Goal: Information Seeking & Learning: Learn about a topic

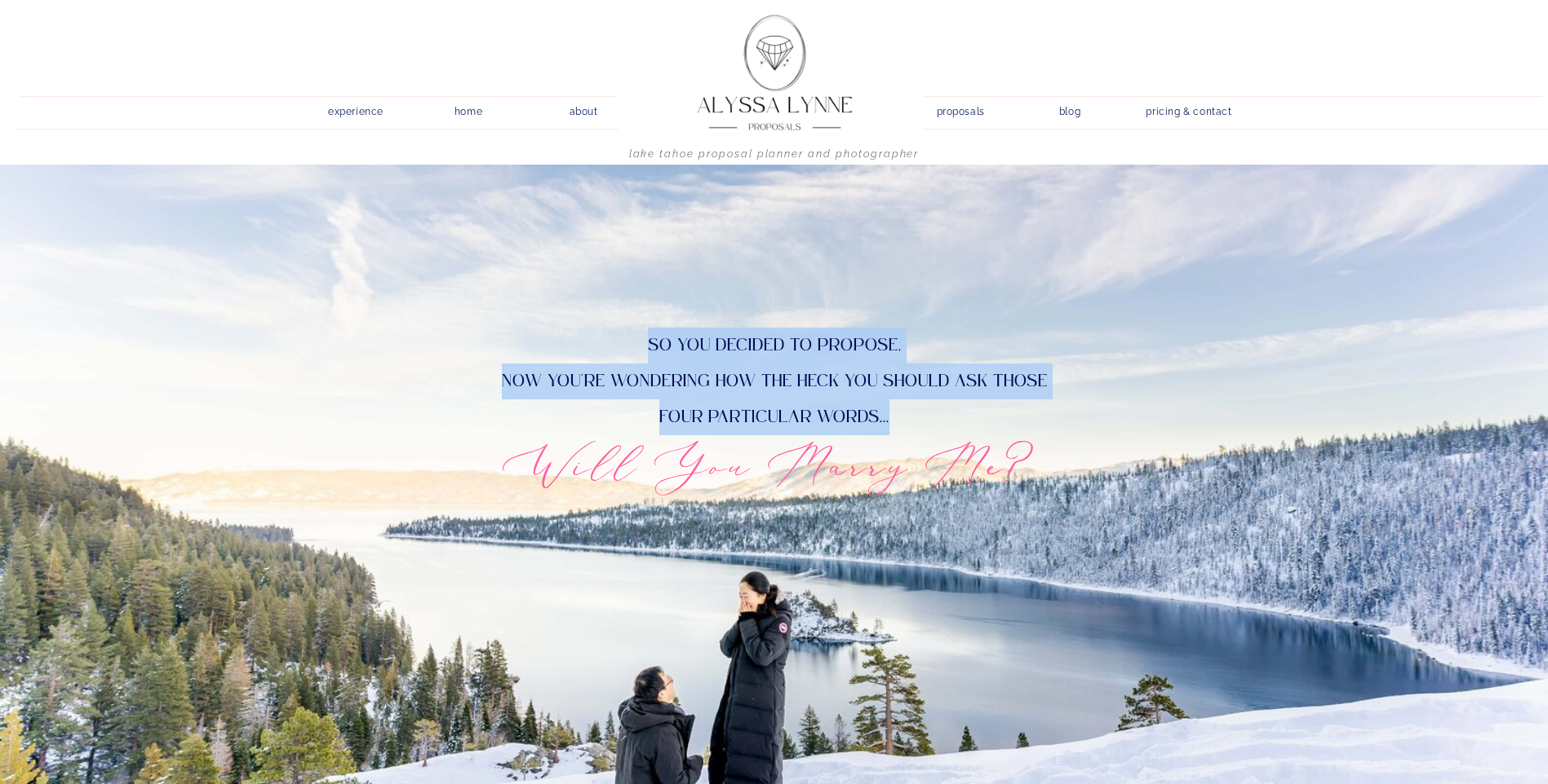
drag, startPoint x: 624, startPoint y: 333, endPoint x: 945, endPoint y: 424, distance: 333.6
click at [945, 424] on p "So you decided to propose, now you're wondering how the heck you should ask tho…" at bounding box center [775, 380] width 671 height 103
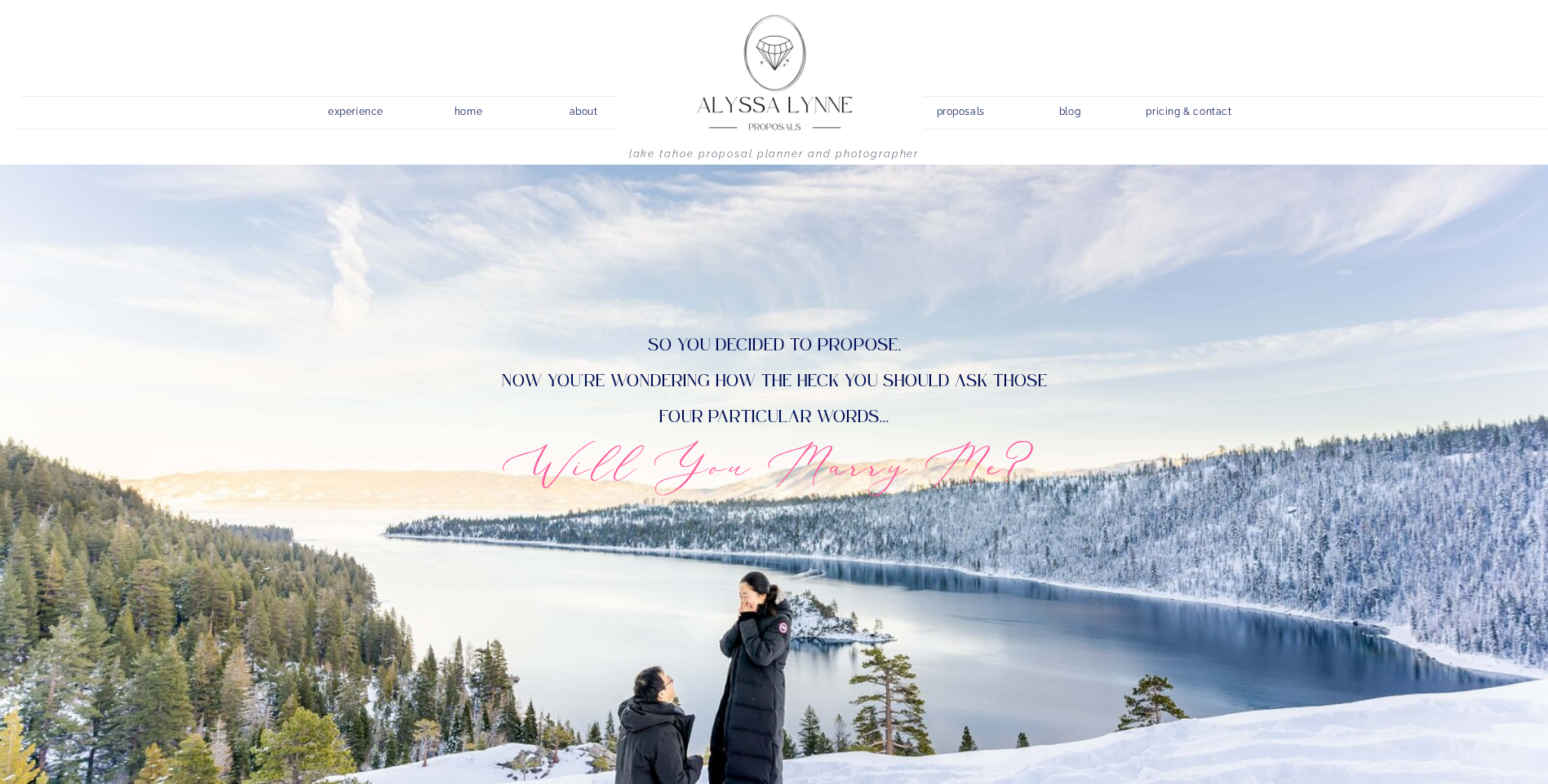
click at [670, 471] on h2 "Will You Marry Me?" at bounding box center [774, 464] width 749 height 67
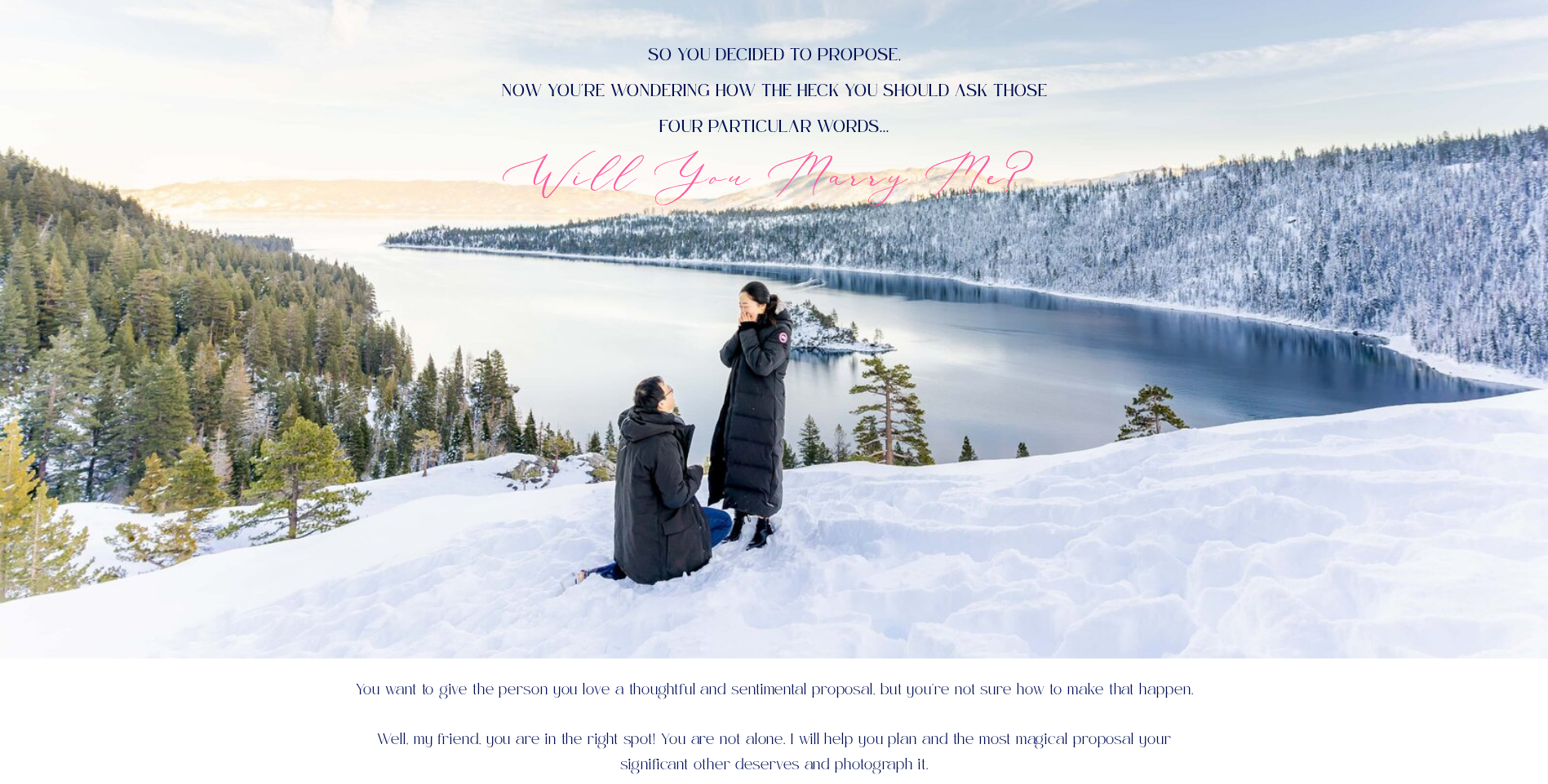
scroll to position [652, 0]
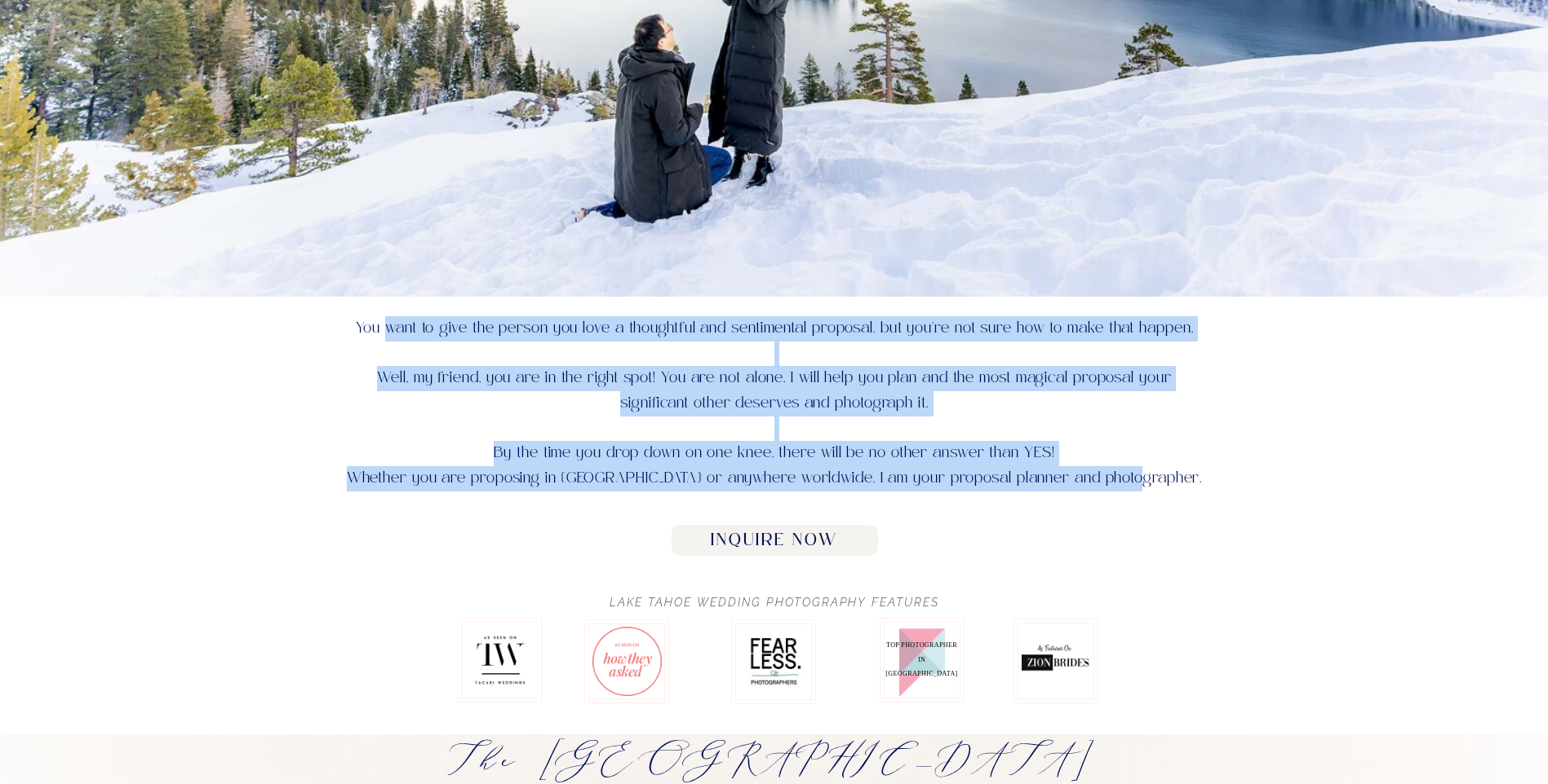
drag, startPoint x: 391, startPoint y: 322, endPoint x: 1164, endPoint y: 494, distance: 791.9
click at [1164, 494] on p "You want to give the person you love a thoughtful and sentimental proposal, but…" at bounding box center [774, 413] width 864 height 192
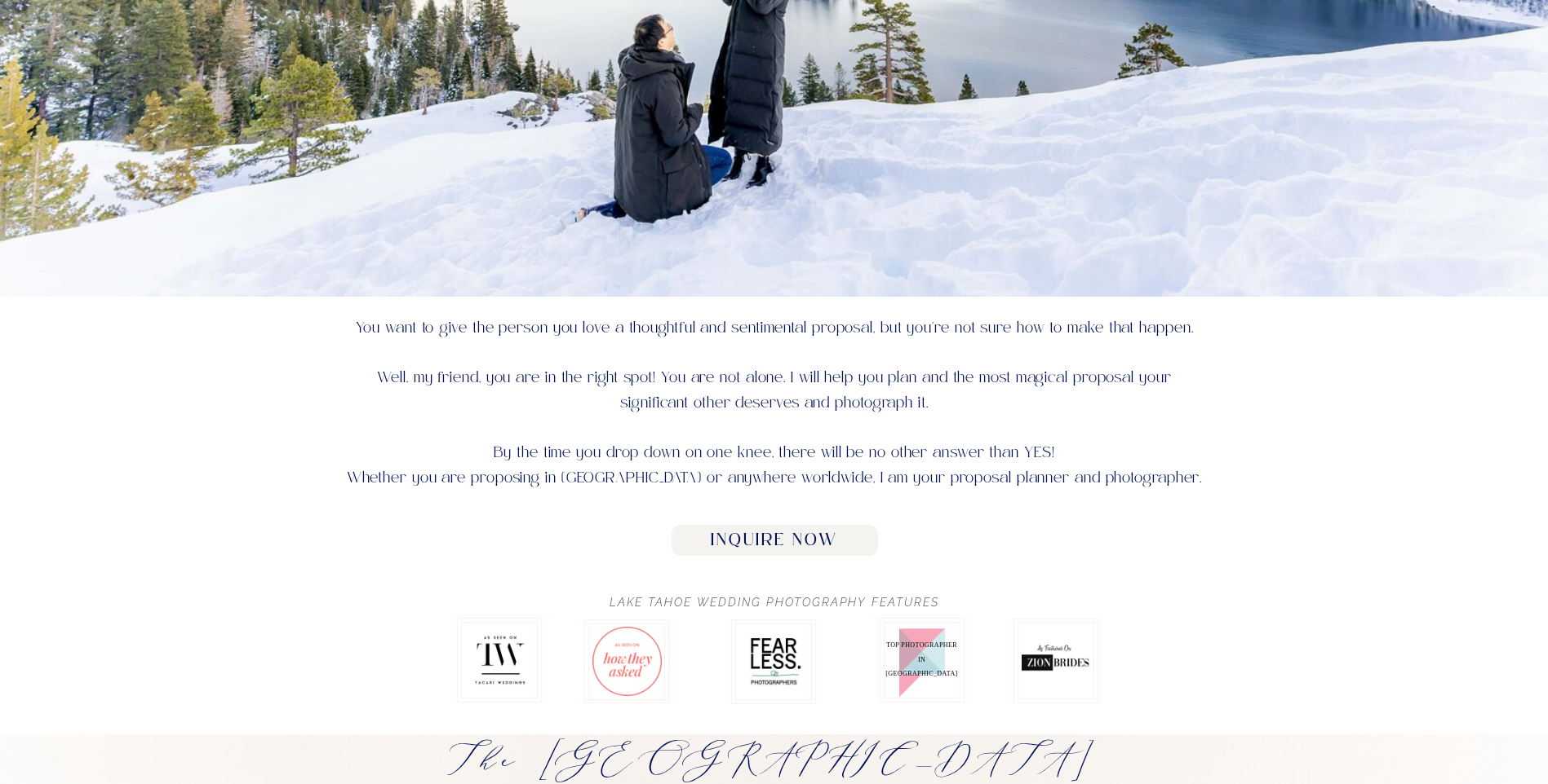
drag, startPoint x: 1164, startPoint y: 494, endPoint x: 1166, endPoint y: 520, distance: 26.1
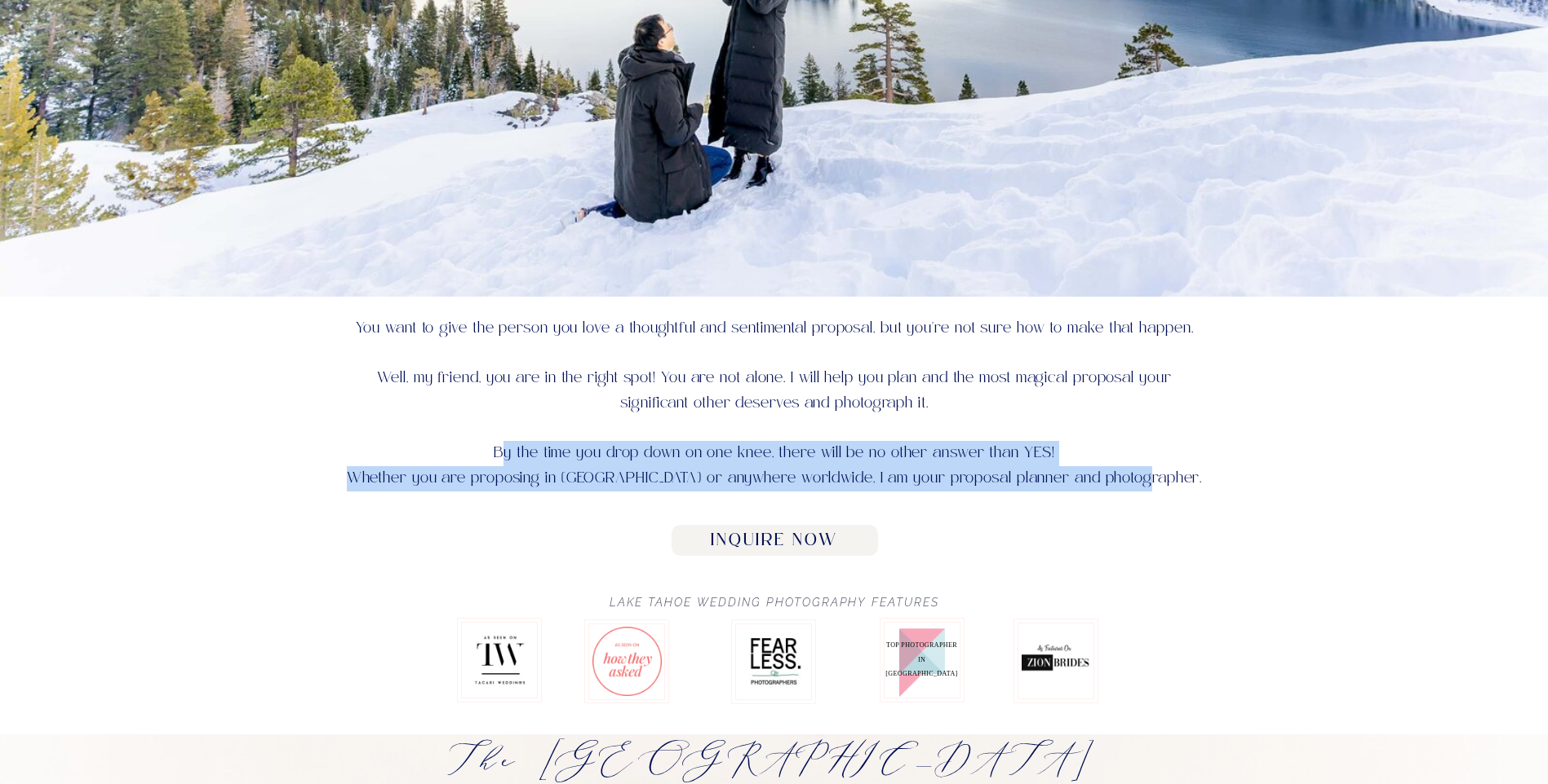
drag, startPoint x: 715, startPoint y: 460, endPoint x: 1200, endPoint y: 491, distance: 486.0
click at [1200, 491] on p "You want to give the person you love a thoughtful and sentimental proposal, but…" at bounding box center [774, 413] width 864 height 192
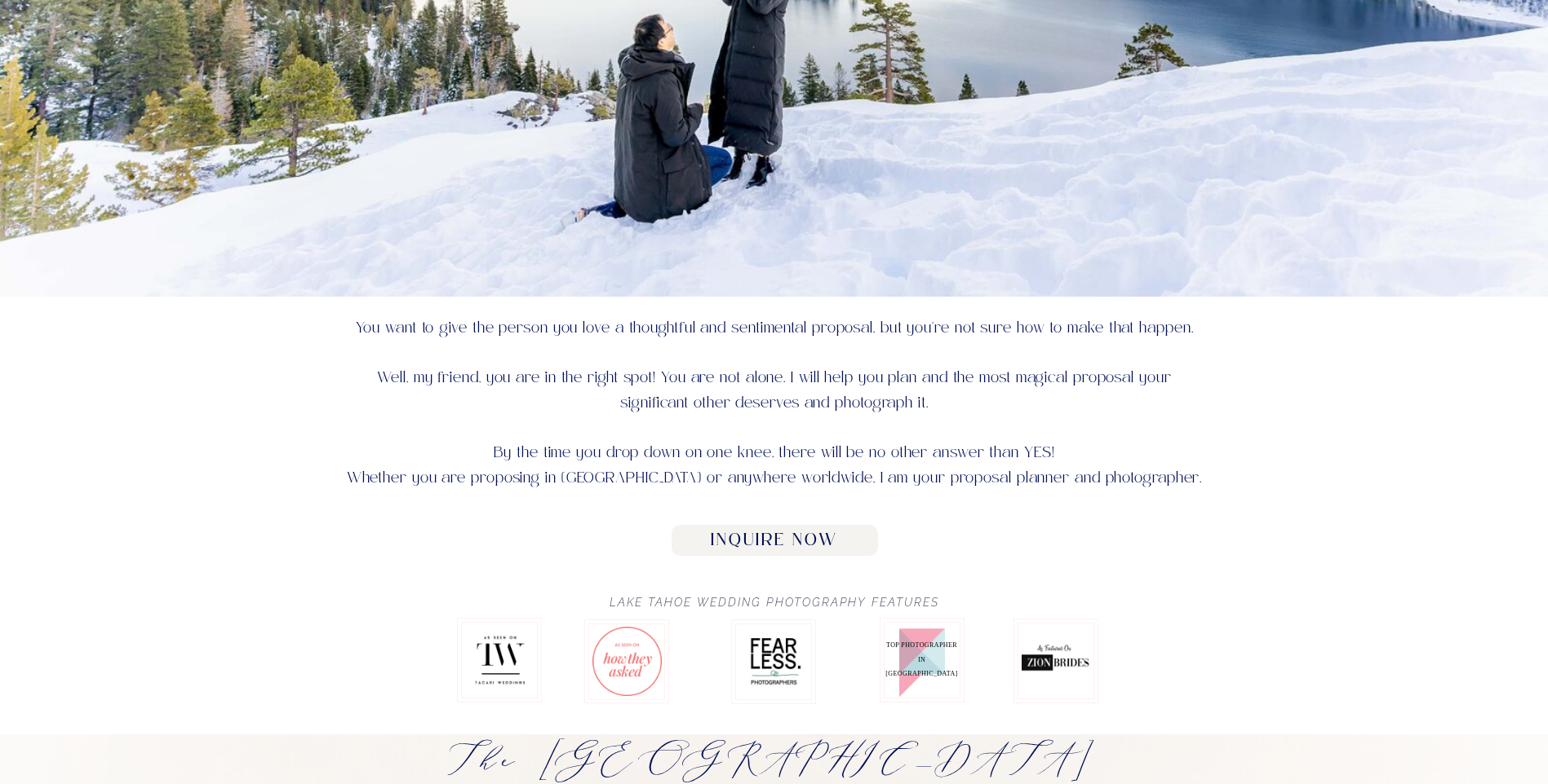
drag, startPoint x: 1200, startPoint y: 491, endPoint x: 1120, endPoint y: 508, distance: 81.8
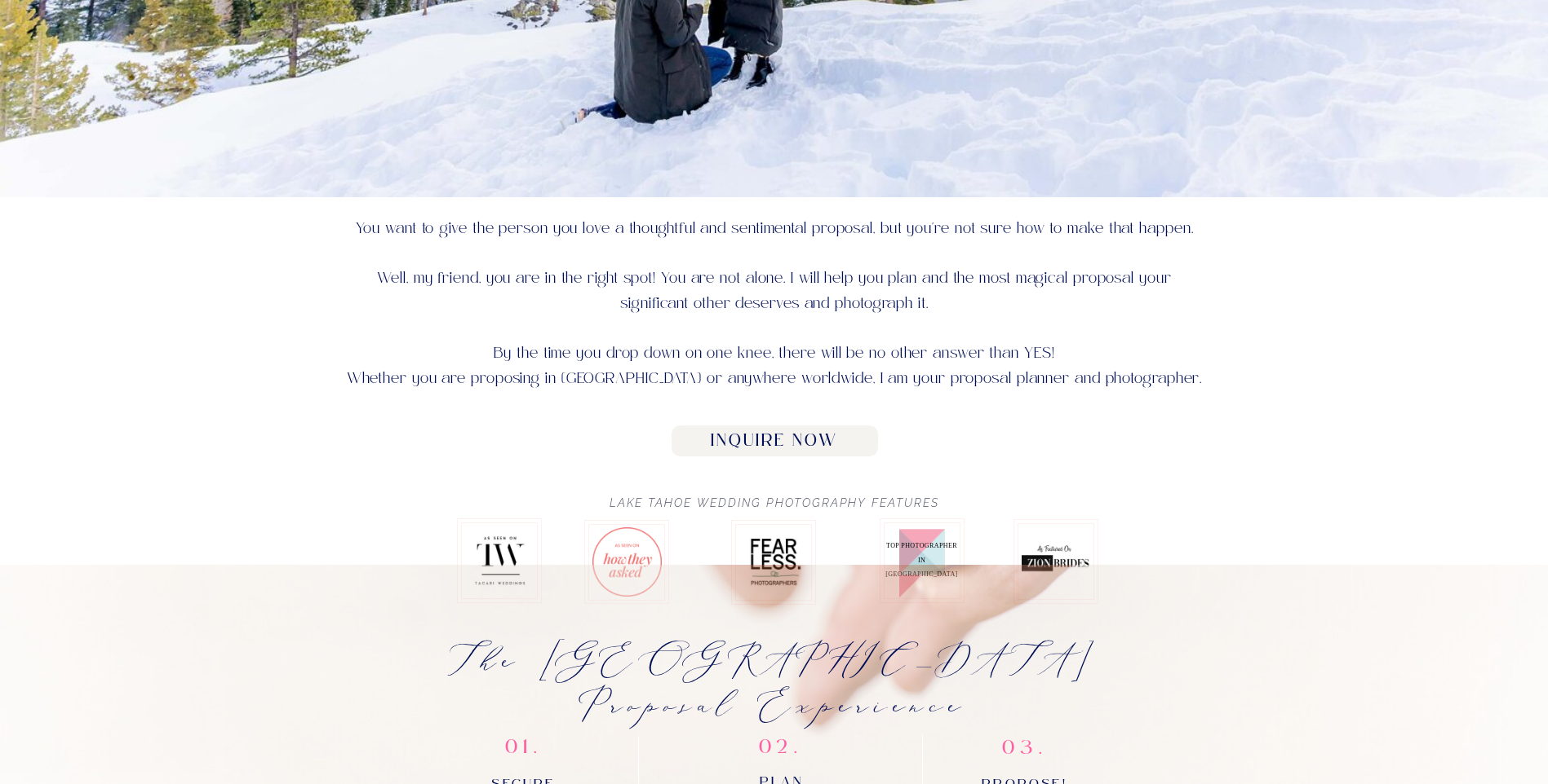
scroll to position [979, 0]
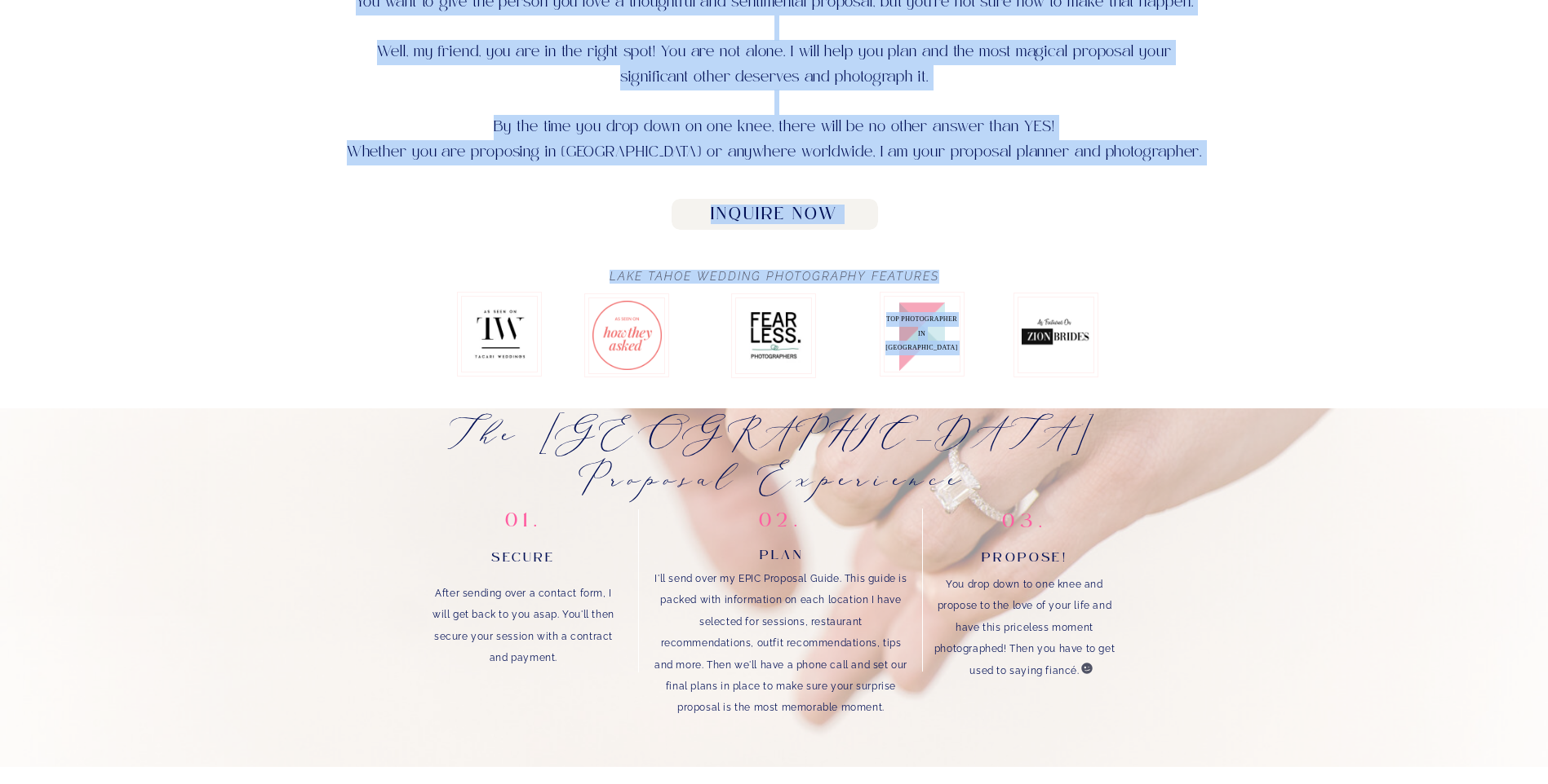
drag, startPoint x: 911, startPoint y: 325, endPoint x: 966, endPoint y: 396, distance: 89.8
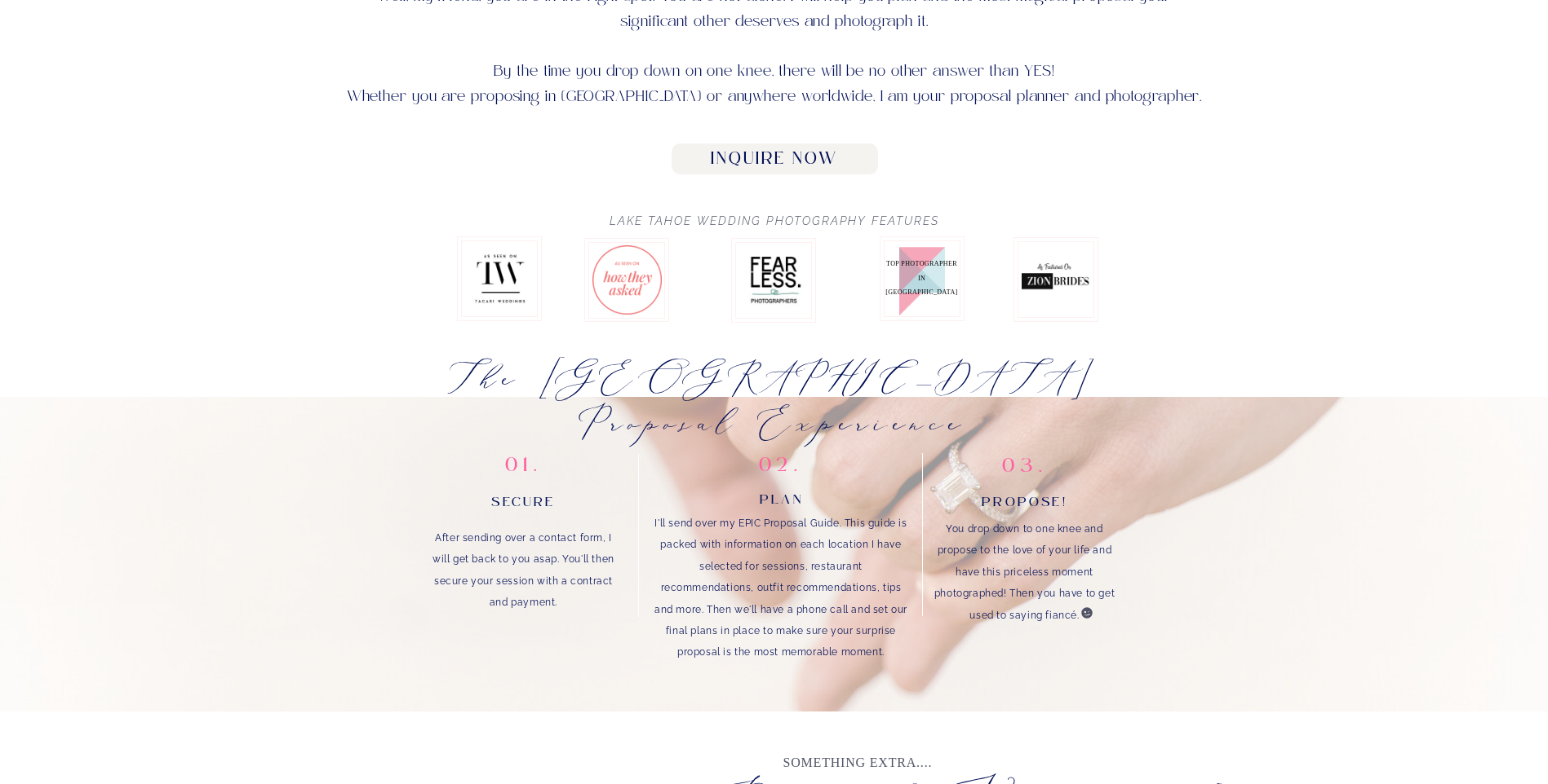
scroll to position [1141, 0]
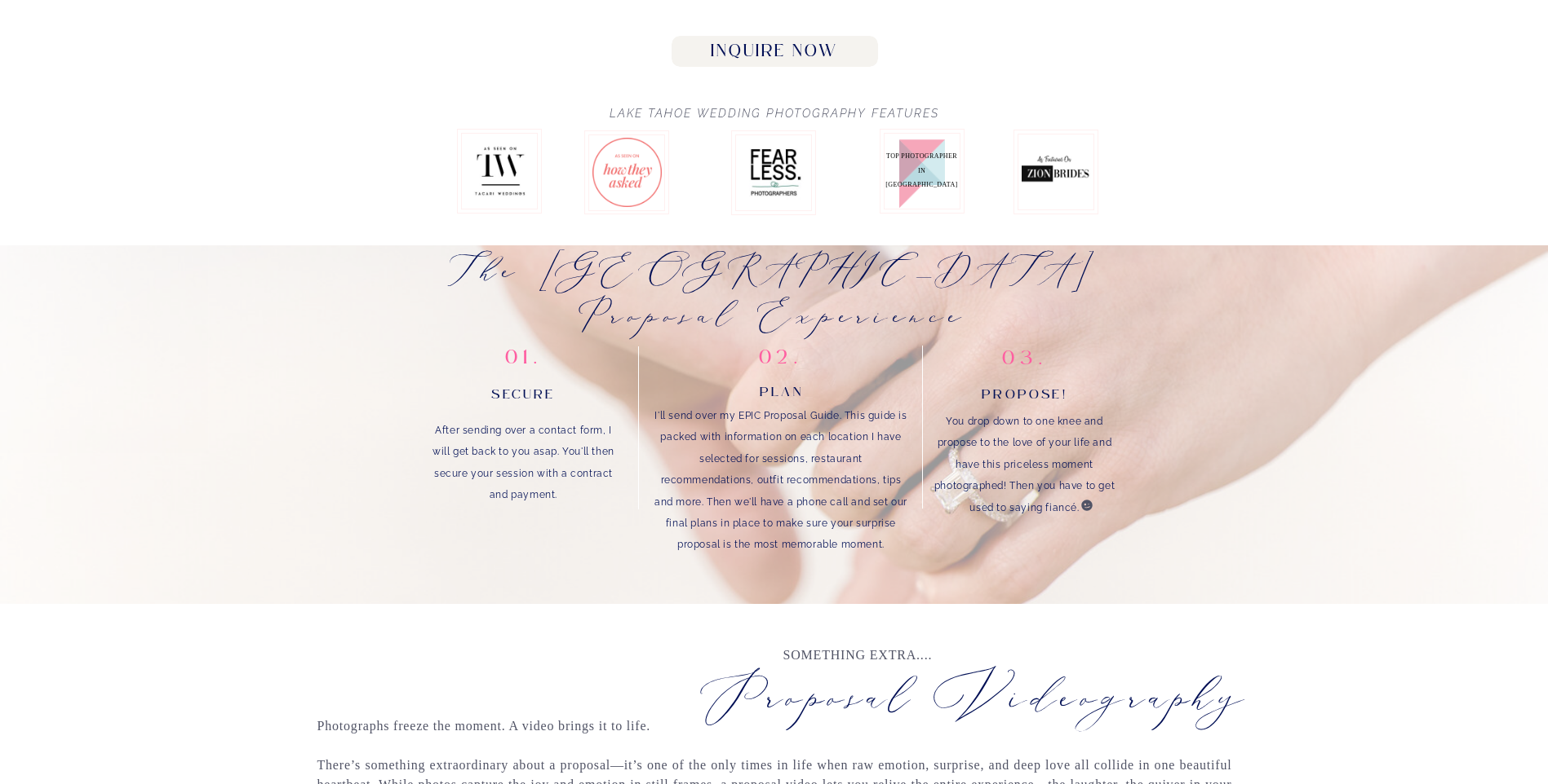
drag, startPoint x: 585, startPoint y: 455, endPoint x: 592, endPoint y: 499, distance: 44.6
drag, startPoint x: 592, startPoint y: 499, endPoint x: 588, endPoint y: 507, distance: 8.9
drag, startPoint x: 668, startPoint y: 415, endPoint x: 899, endPoint y: 557, distance: 271.2
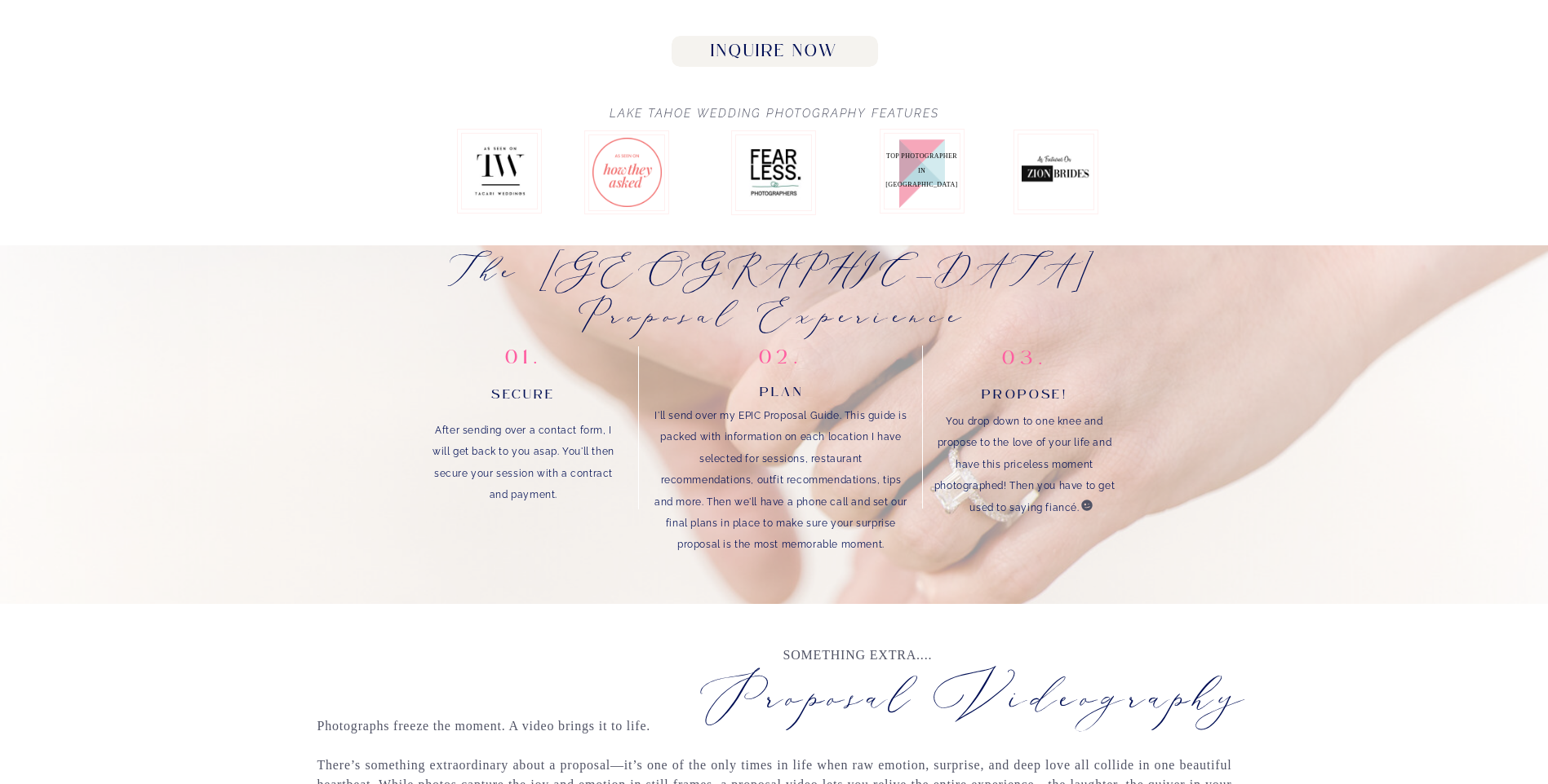
click at [899, 557] on p "I'll send over my EPIC Proposal Guide. This guide is packed with information on…" at bounding box center [781, 499] width 257 height 189
drag, startPoint x: 899, startPoint y: 557, endPoint x: 852, endPoint y: 453, distance: 114.1
click at [852, 453] on p "I'll send over my EPIC Proposal Guide. This guide is packed with information on…" at bounding box center [781, 499] width 257 height 189
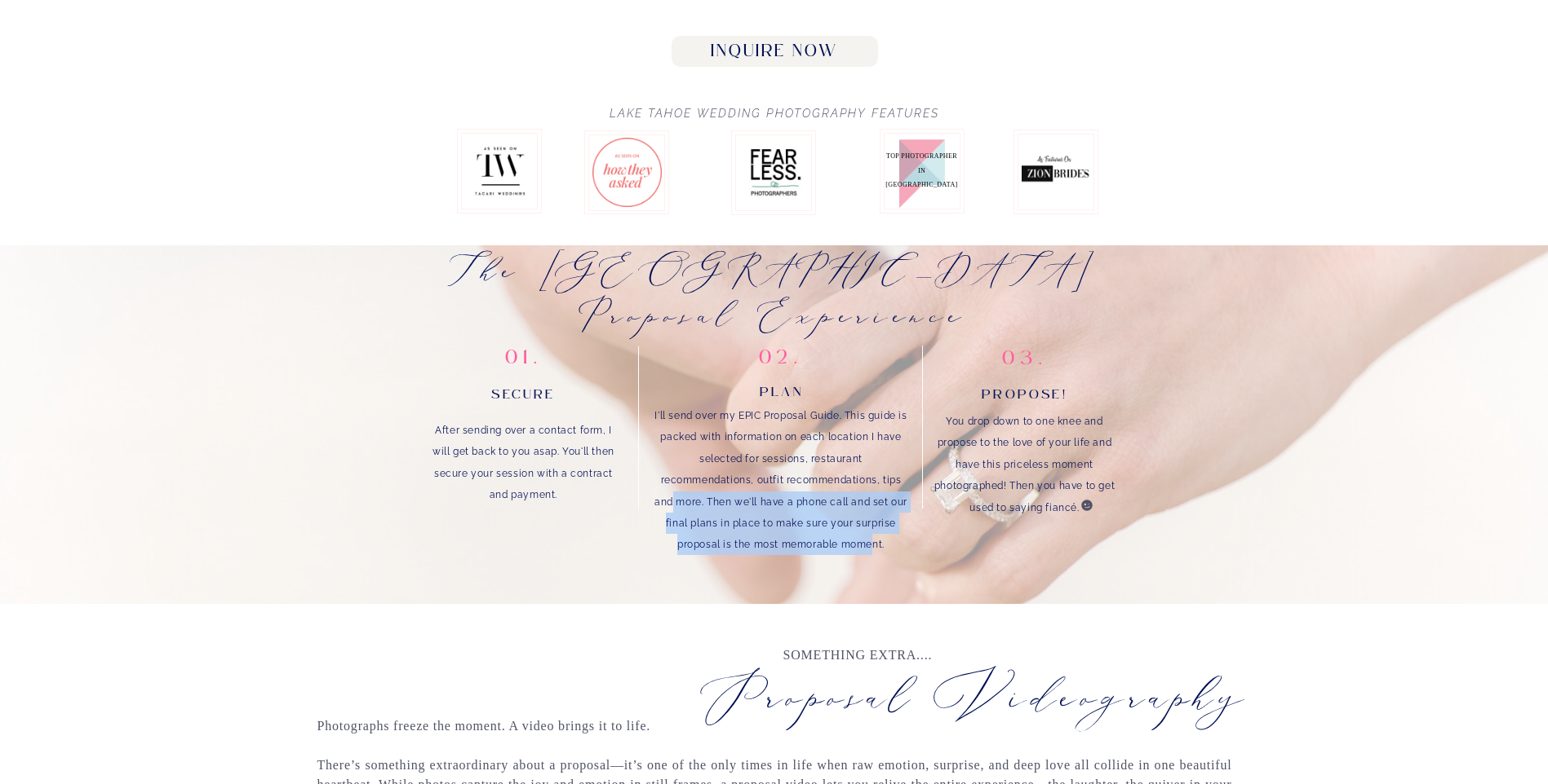
drag, startPoint x: 671, startPoint y: 501, endPoint x: 870, endPoint y: 557, distance: 206.7
click at [870, 557] on p "I'll send over my EPIC Proposal Guide. This guide is packed with information on…" at bounding box center [781, 499] width 257 height 189
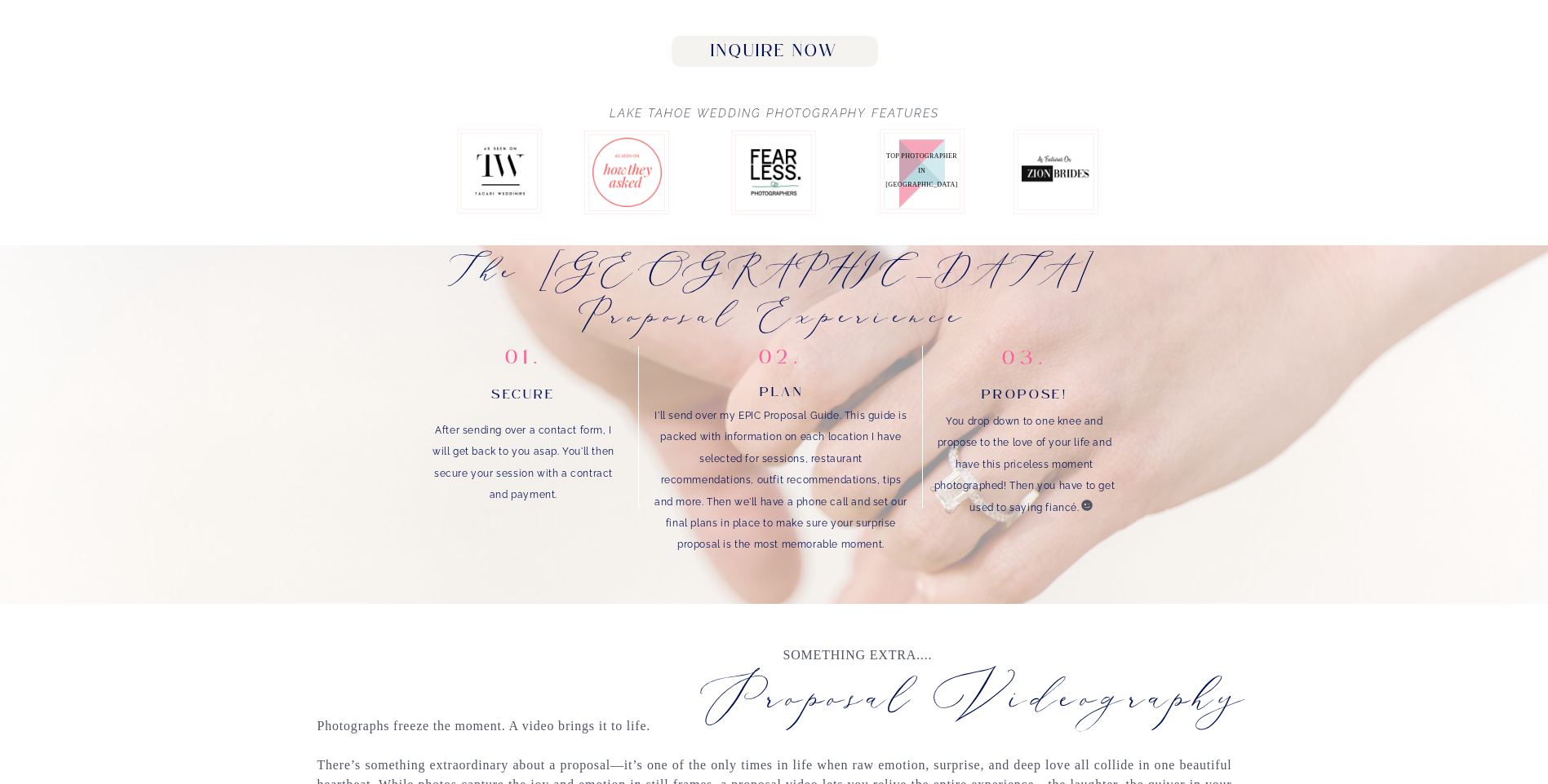
drag, startPoint x: 870, startPoint y: 557, endPoint x: 886, endPoint y: 555, distance: 16.1
click at [886, 555] on p "I'll send over my EPIC Proposal Guide. This guide is packed with information on…" at bounding box center [781, 499] width 257 height 189
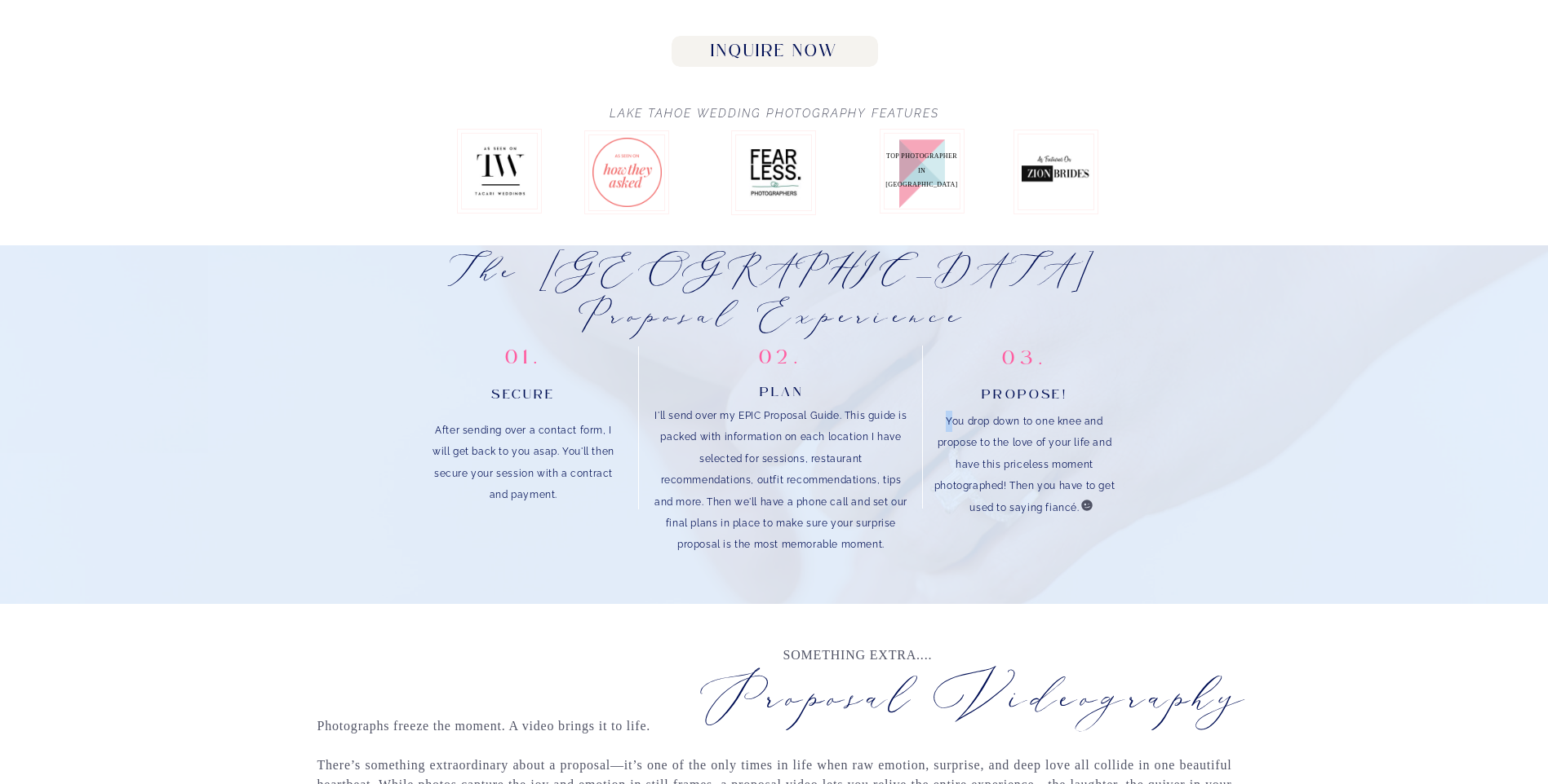
drag, startPoint x: 980, startPoint y: 426, endPoint x: 1125, endPoint y: 523, distance: 174.5
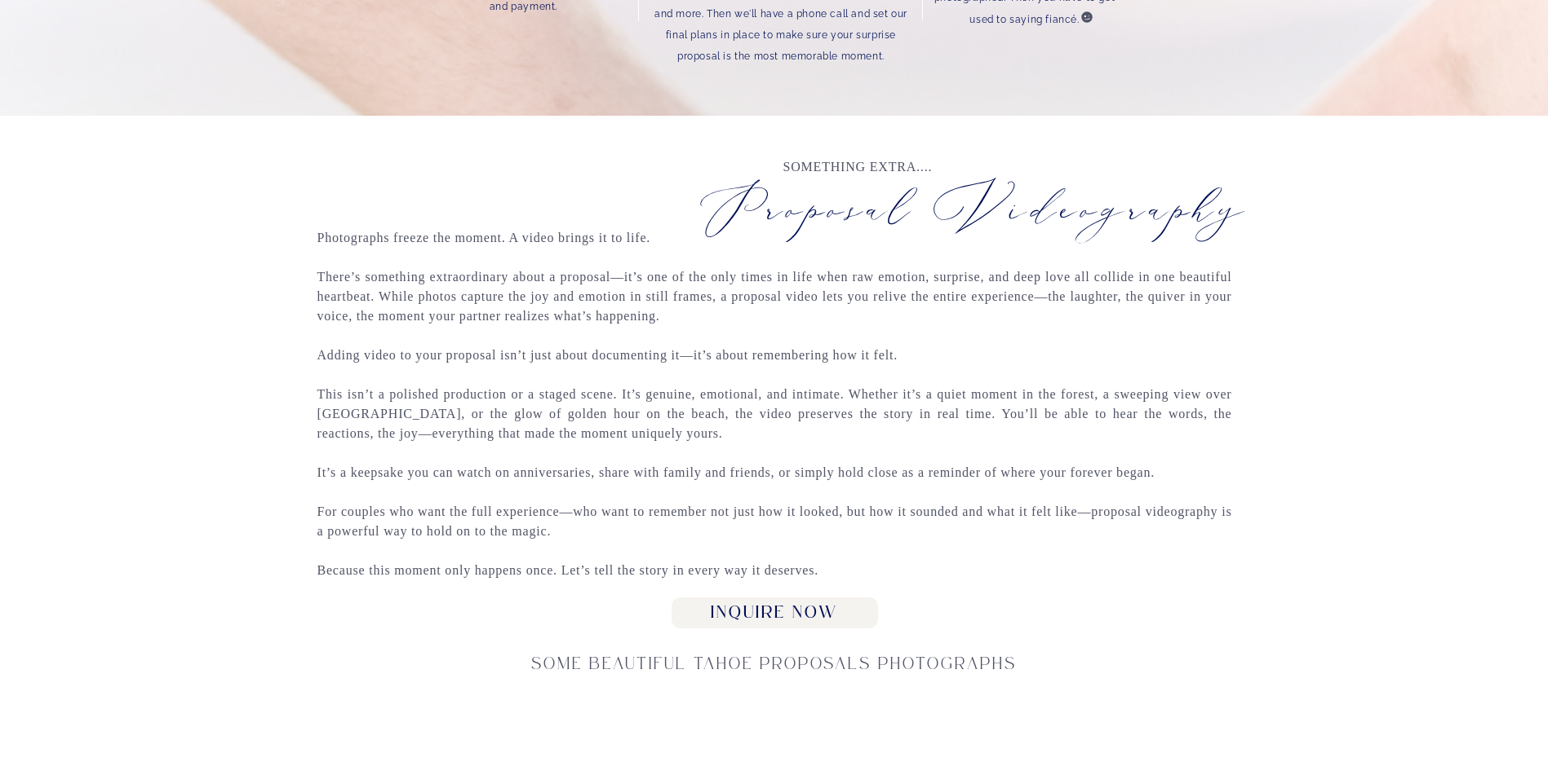
scroll to position [1631, 0]
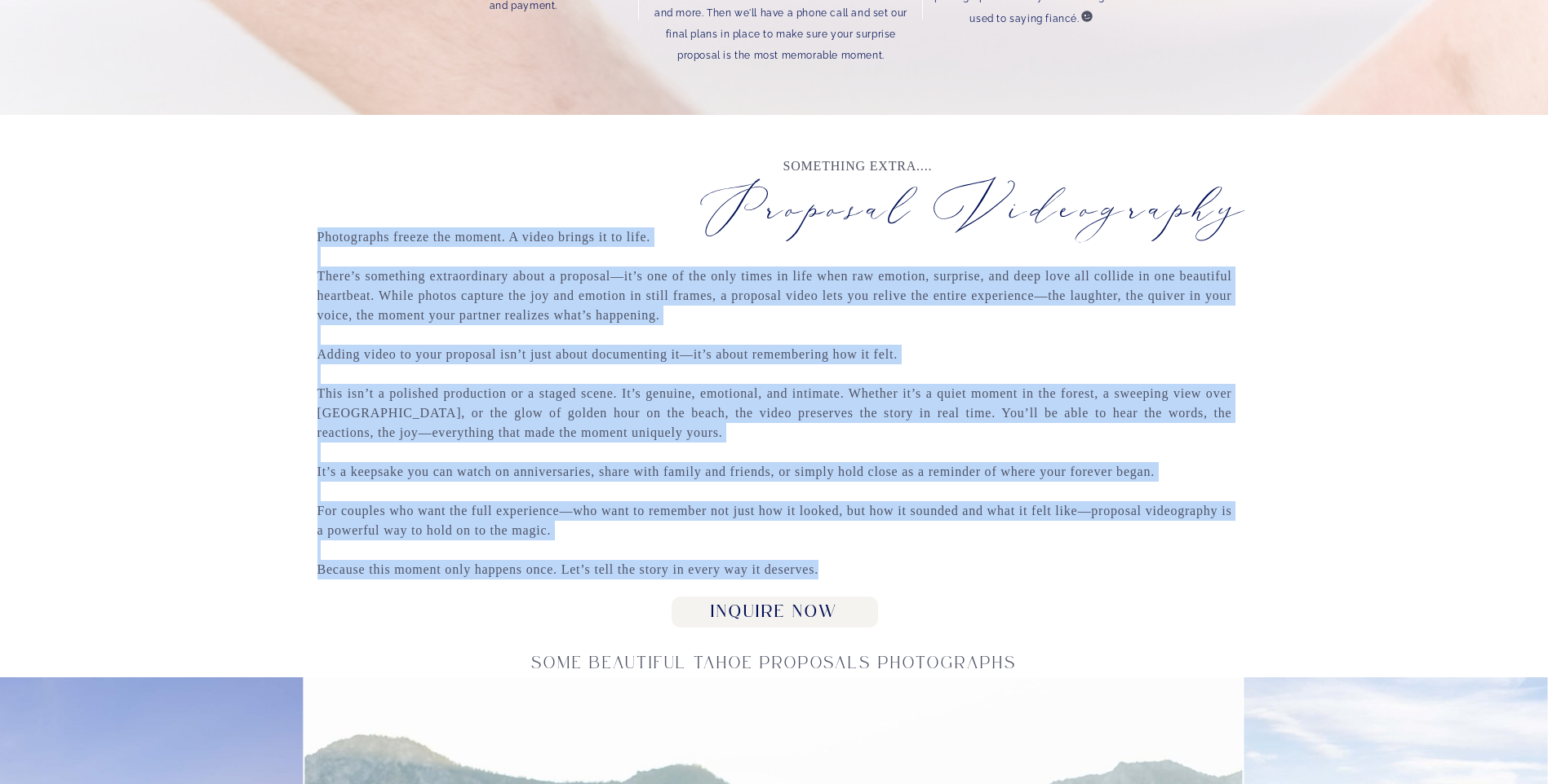
drag, startPoint x: 305, startPoint y: 237, endPoint x: 882, endPoint y: 569, distance: 665.7
click at [879, 569] on p "Photographs freeze the moment. A video brings it to life. There’s something ext…" at bounding box center [774, 408] width 914 height 361
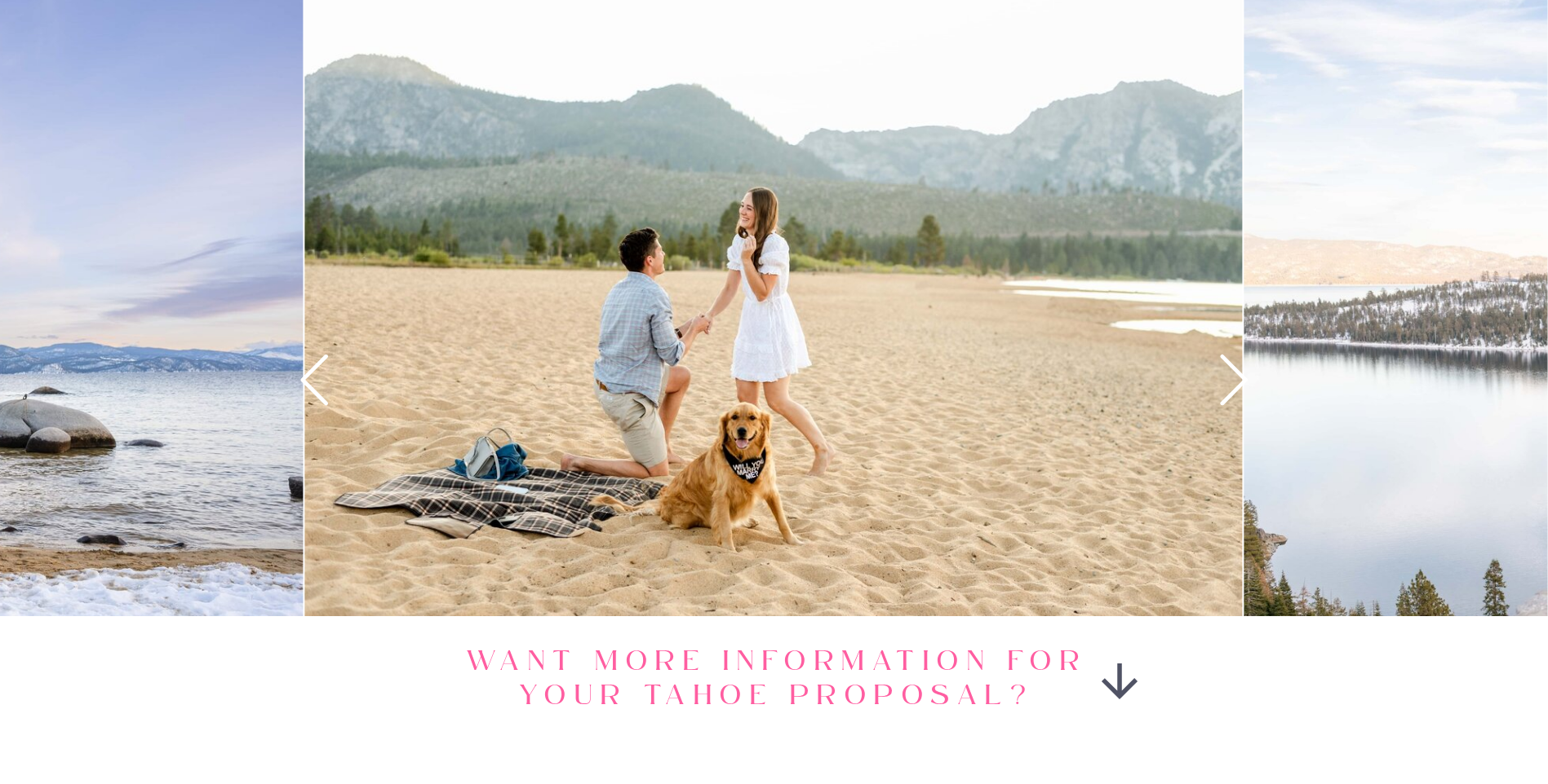
scroll to position [2283, 0]
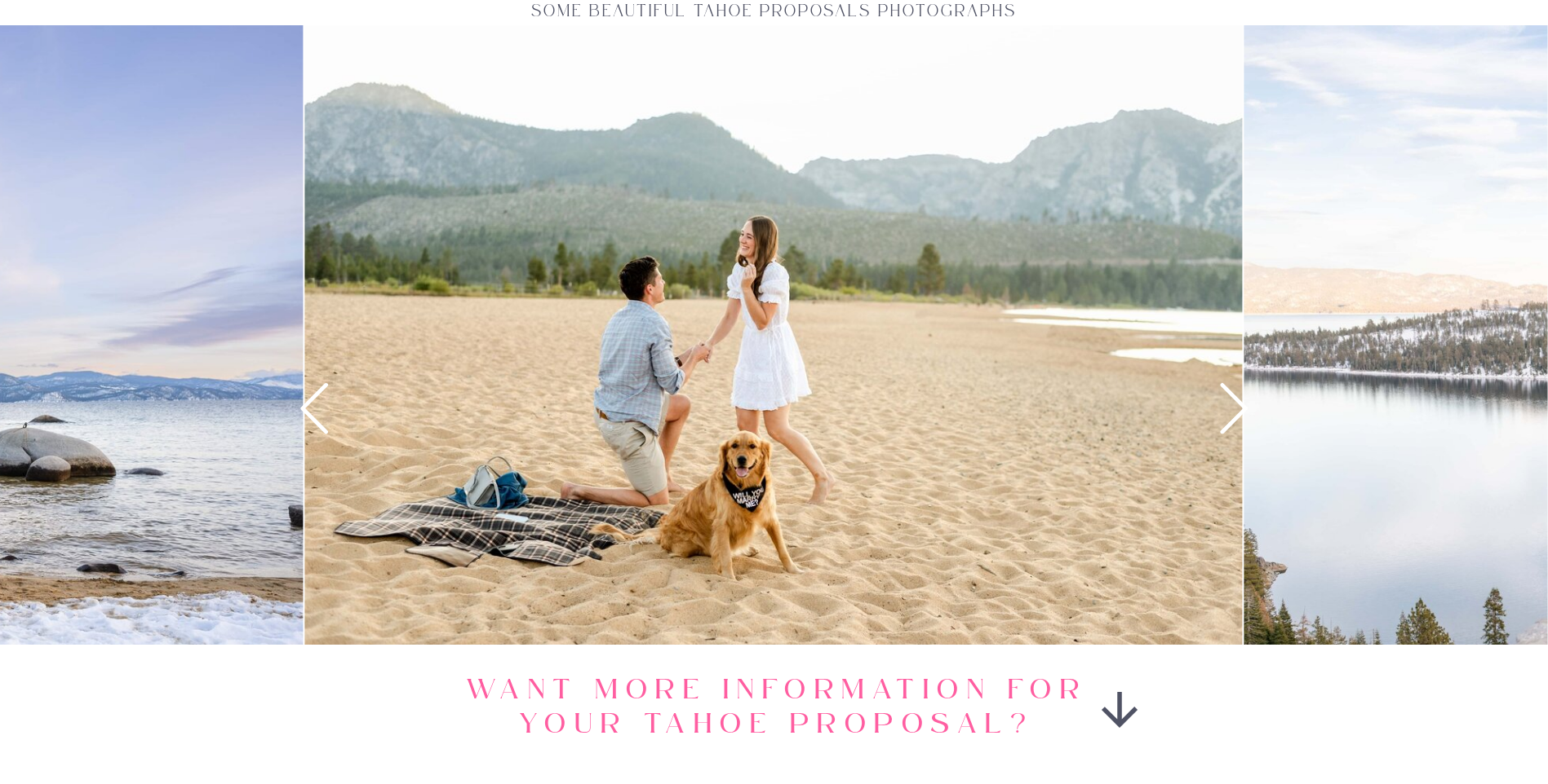
click at [1233, 407] on icon at bounding box center [1233, 408] width 60 height 60
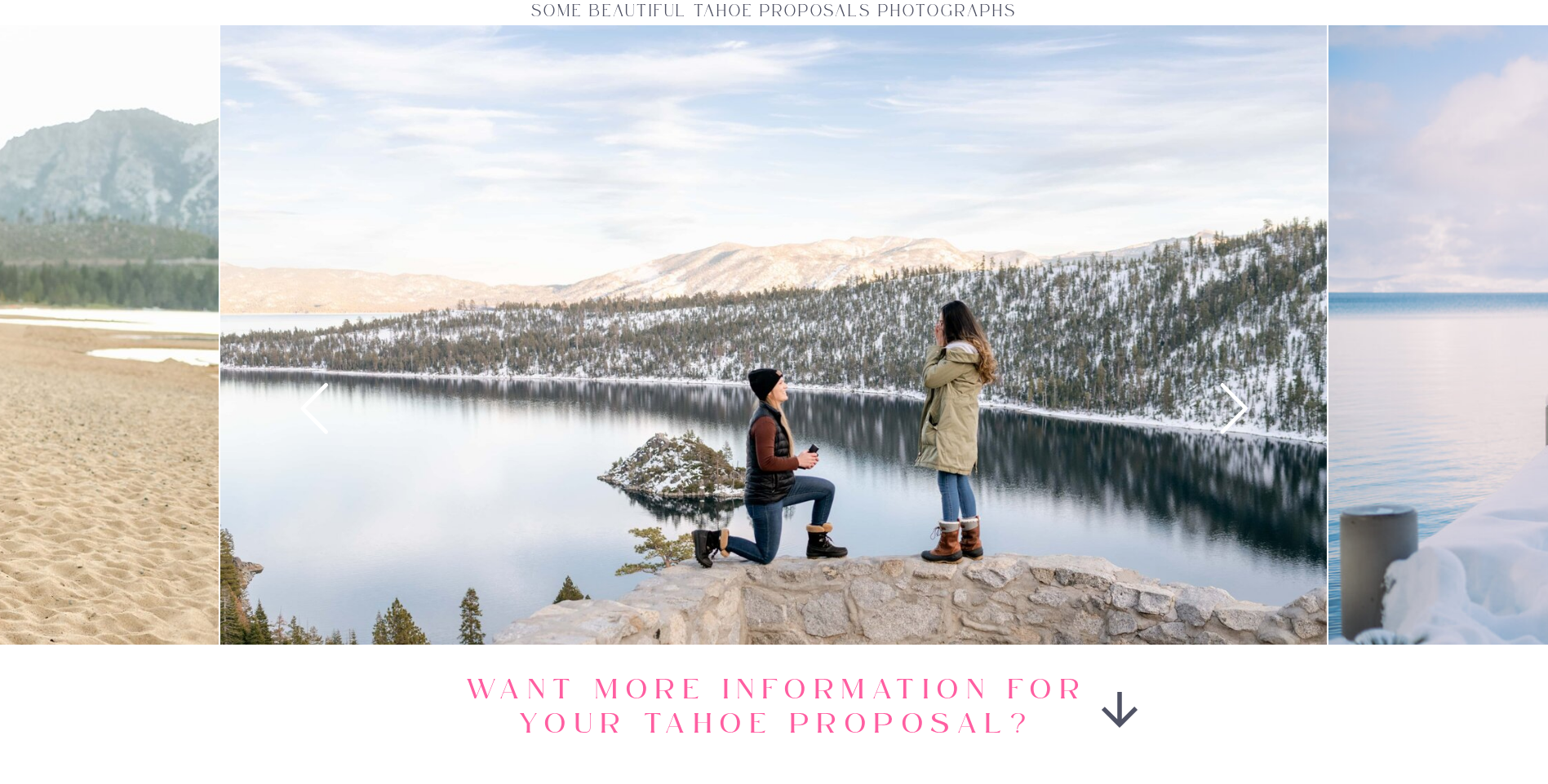
click at [1233, 407] on icon at bounding box center [1233, 408] width 60 height 60
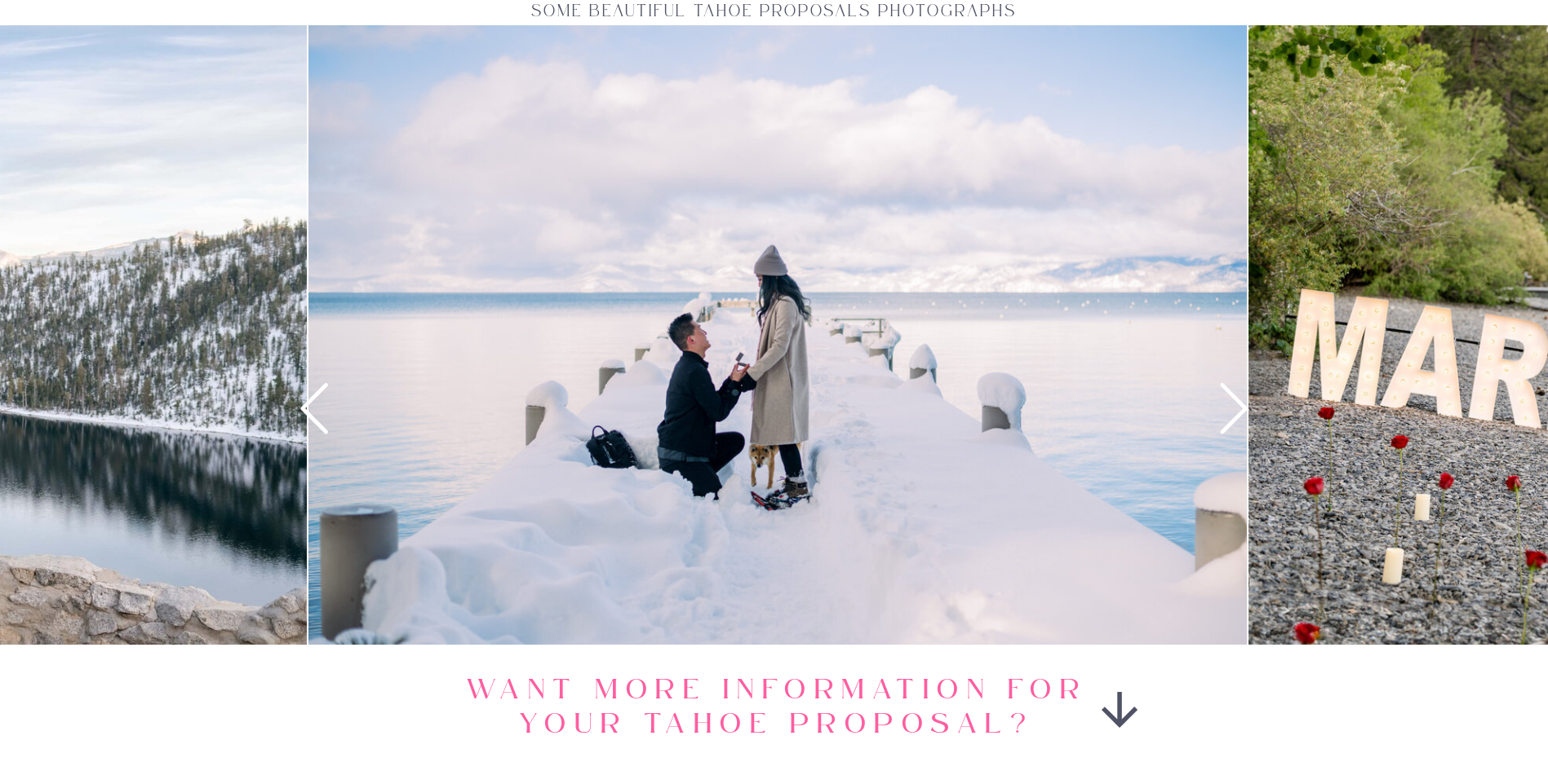
click at [1233, 406] on icon at bounding box center [1233, 408] width 60 height 60
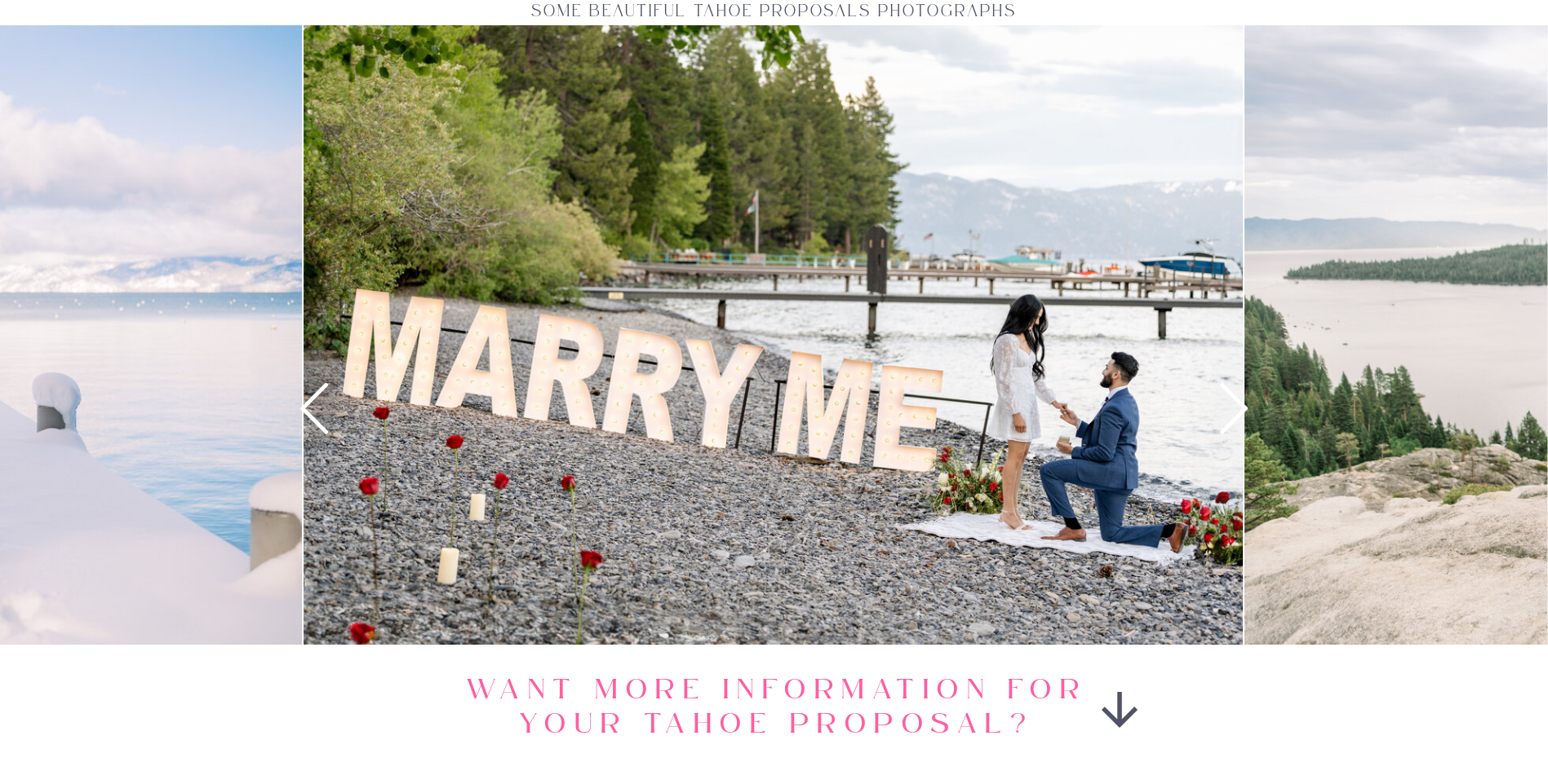
click at [313, 398] on icon at bounding box center [313, 409] width 27 height 51
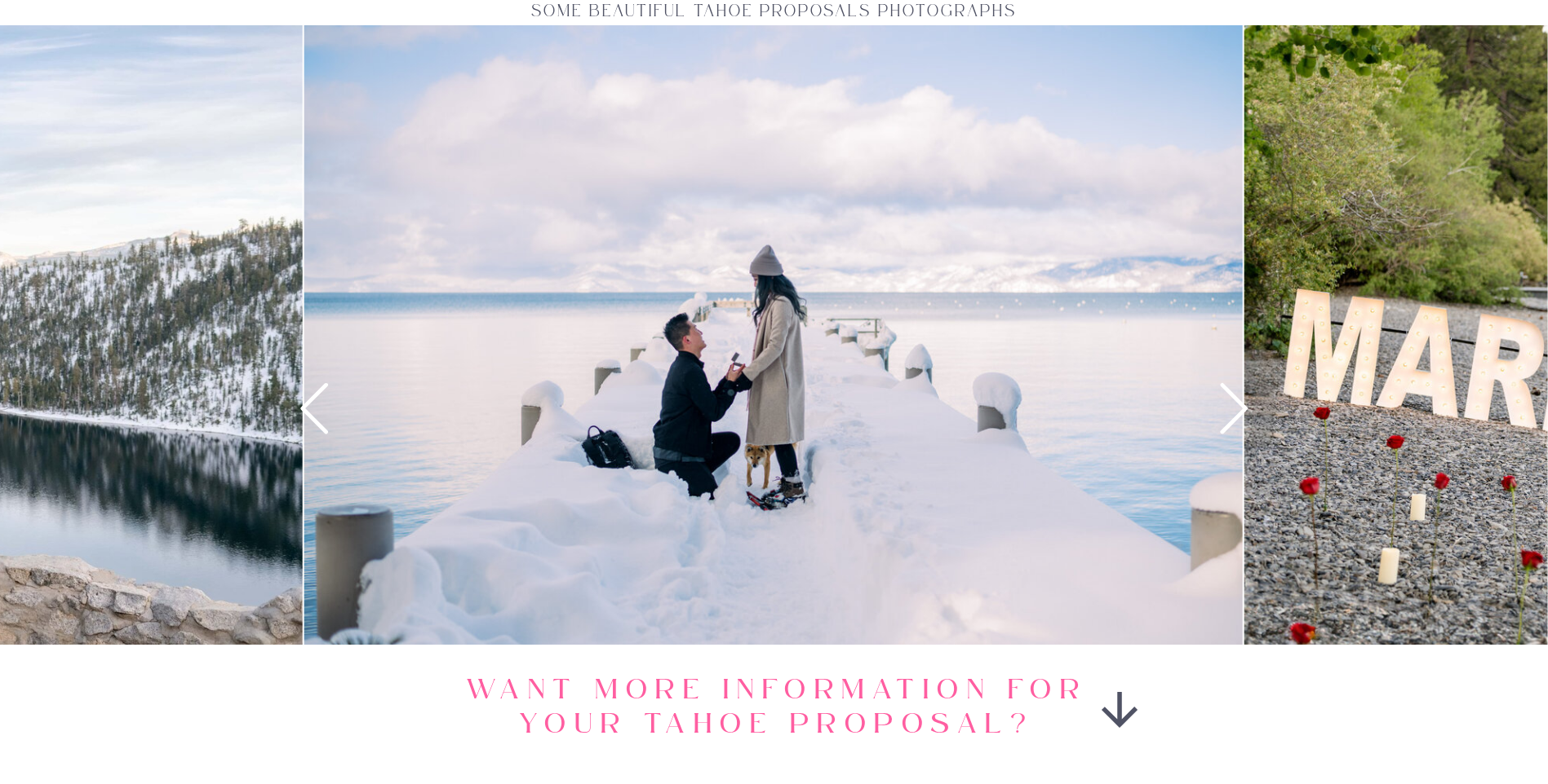
click at [1222, 403] on icon at bounding box center [1233, 408] width 60 height 60
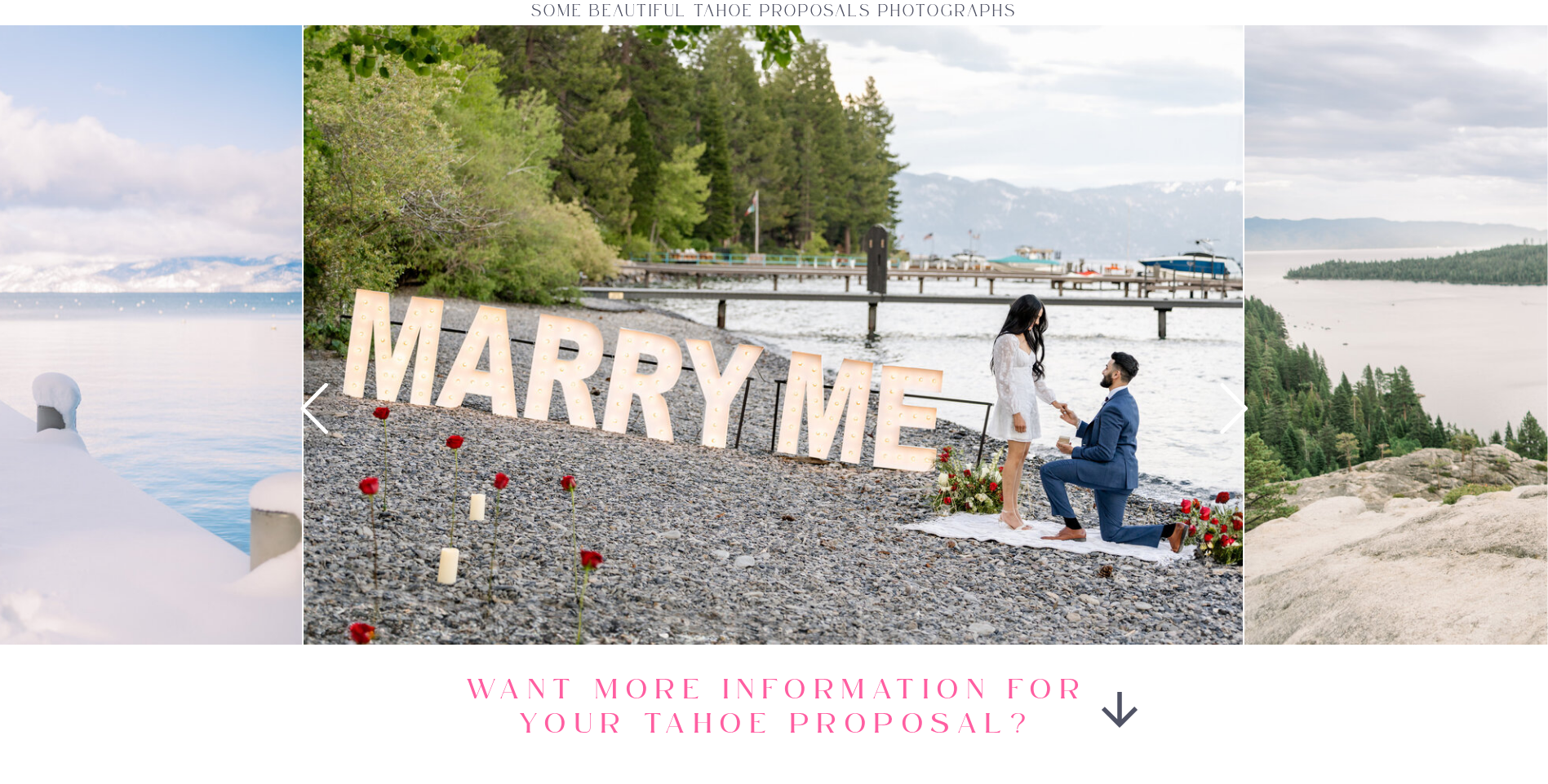
click at [1224, 403] on icon at bounding box center [1233, 408] width 60 height 60
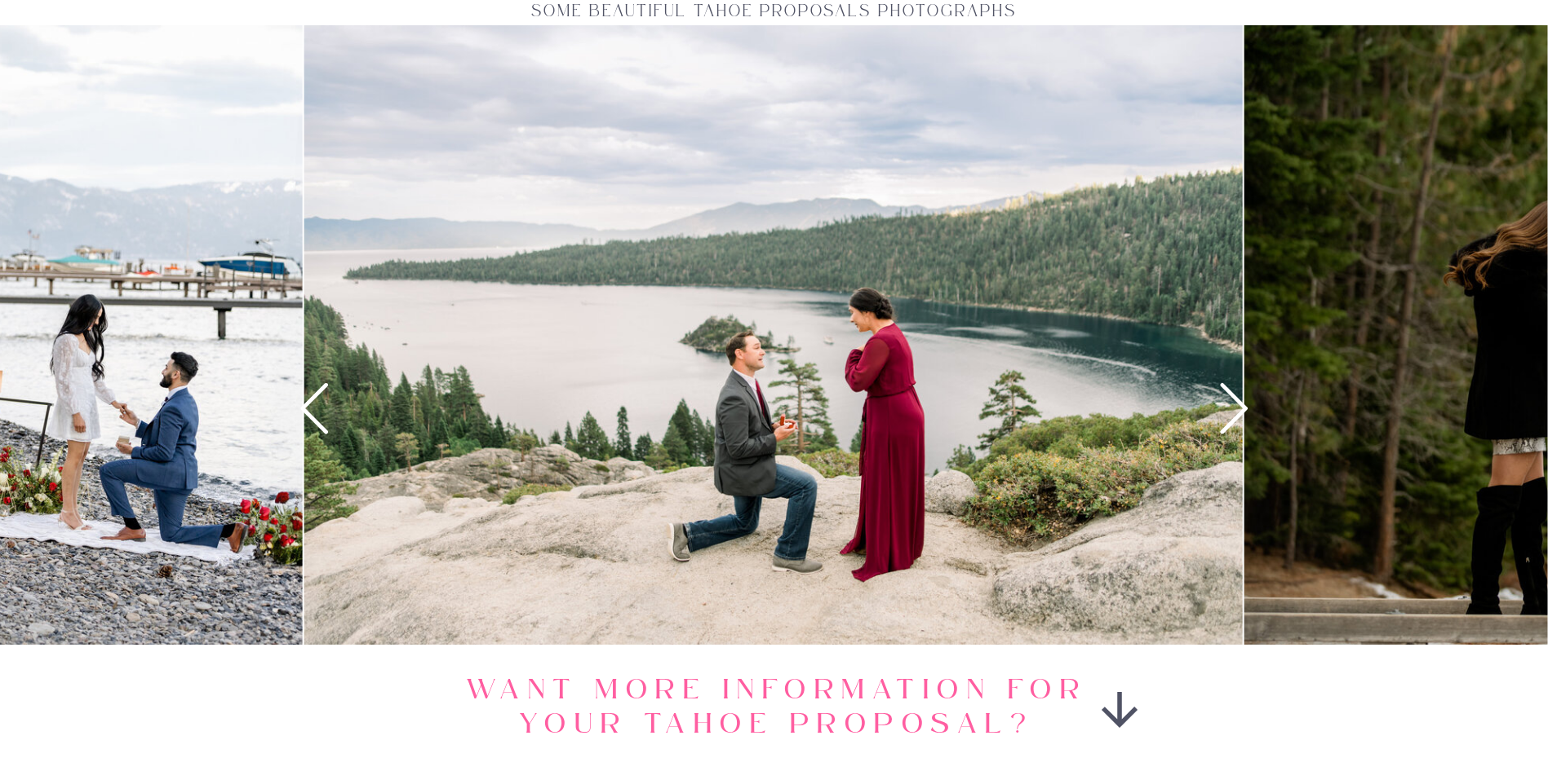
click at [1224, 403] on icon at bounding box center [1233, 408] width 60 height 60
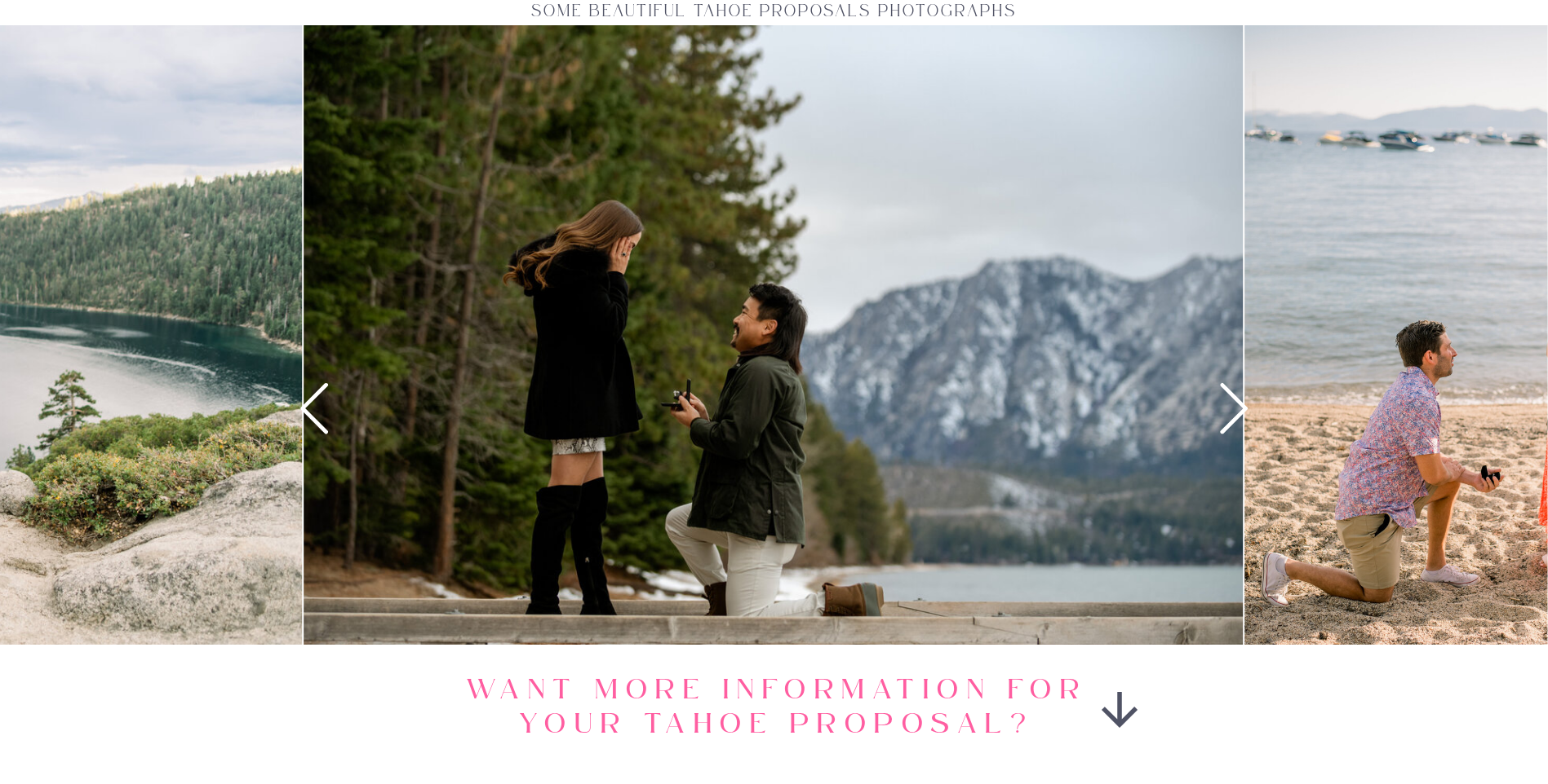
click at [1224, 403] on icon at bounding box center [1233, 408] width 60 height 60
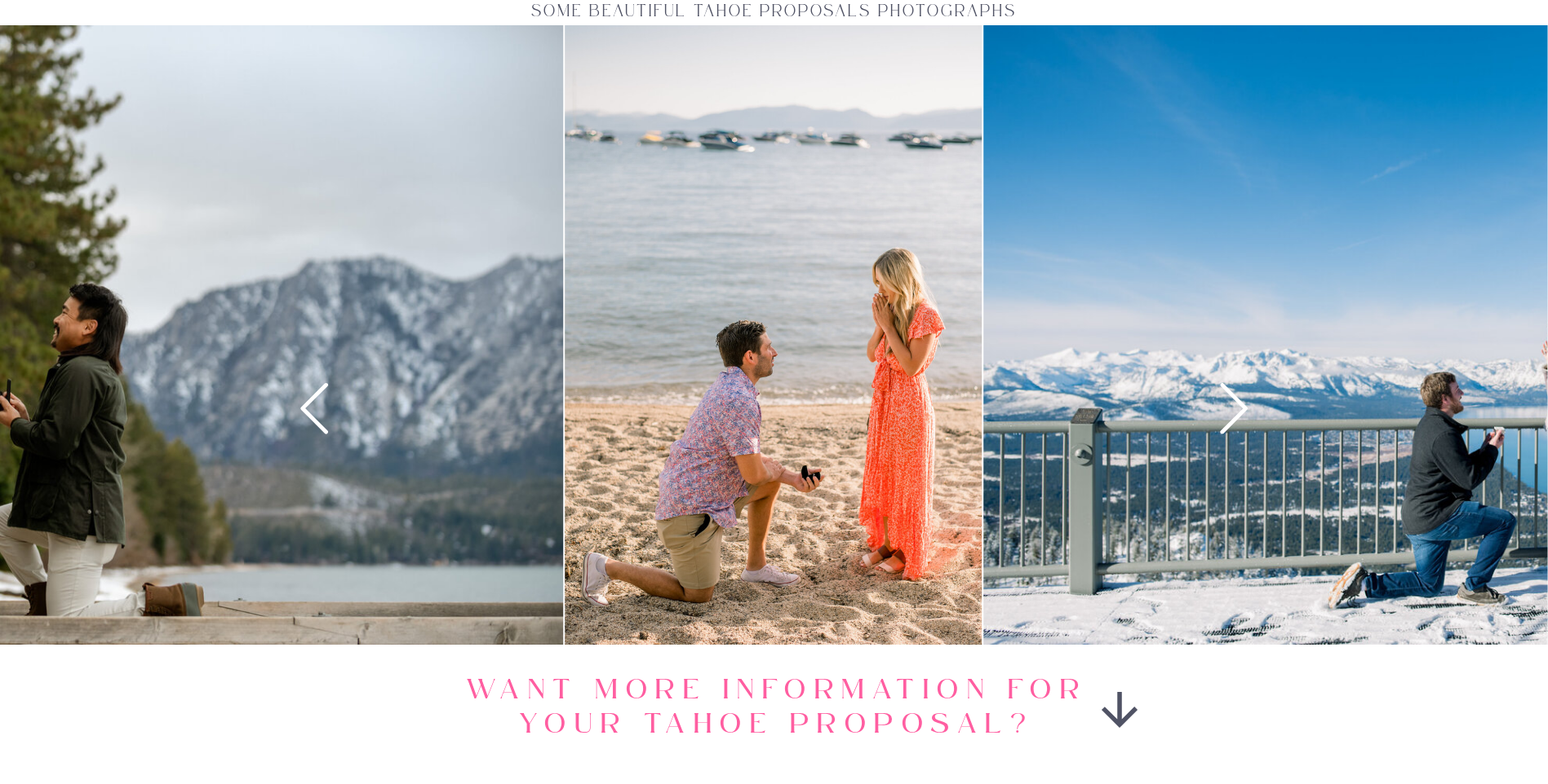
click at [1224, 403] on icon at bounding box center [1233, 408] width 60 height 60
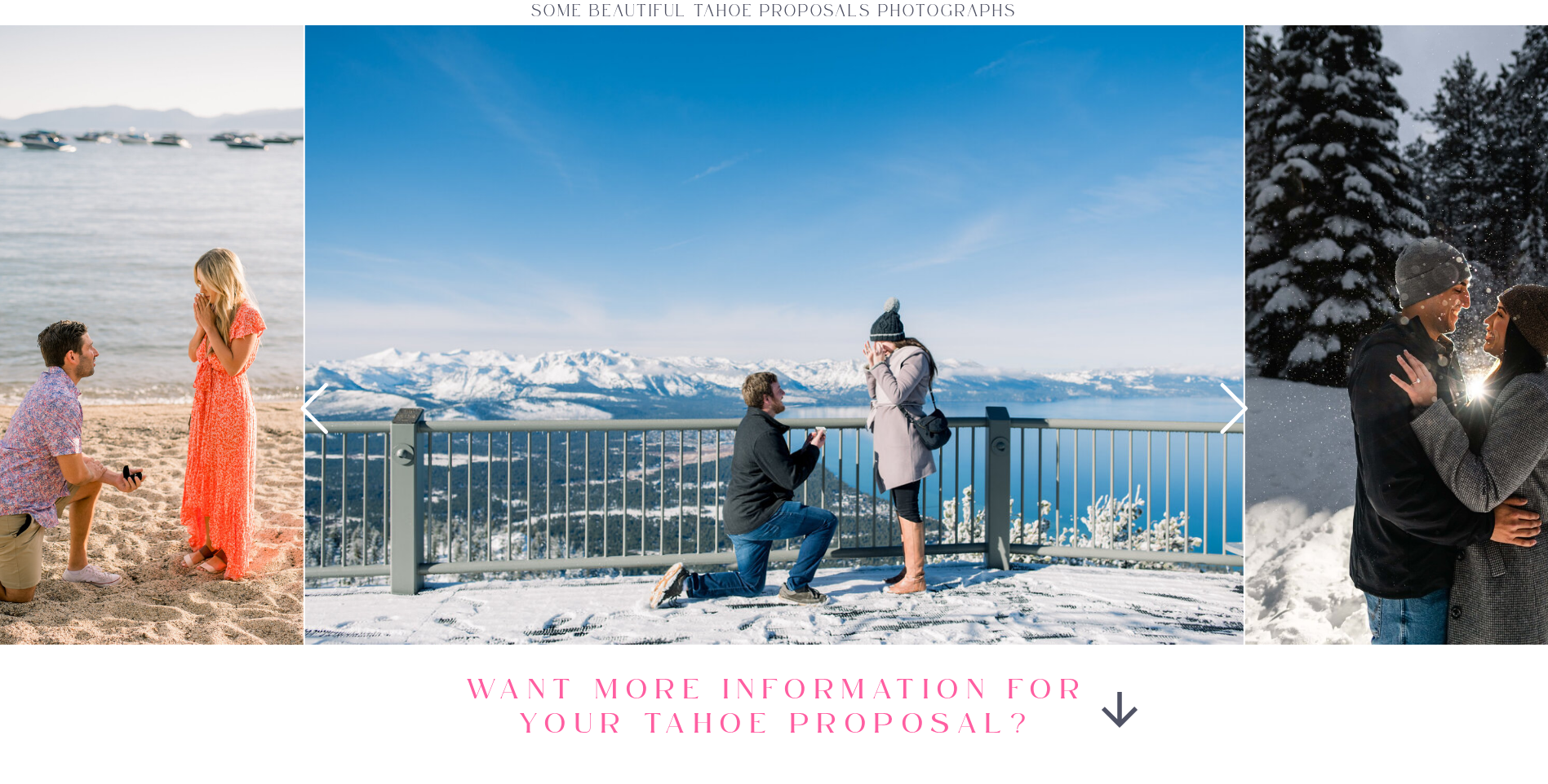
click at [1224, 403] on icon at bounding box center [1233, 408] width 60 height 60
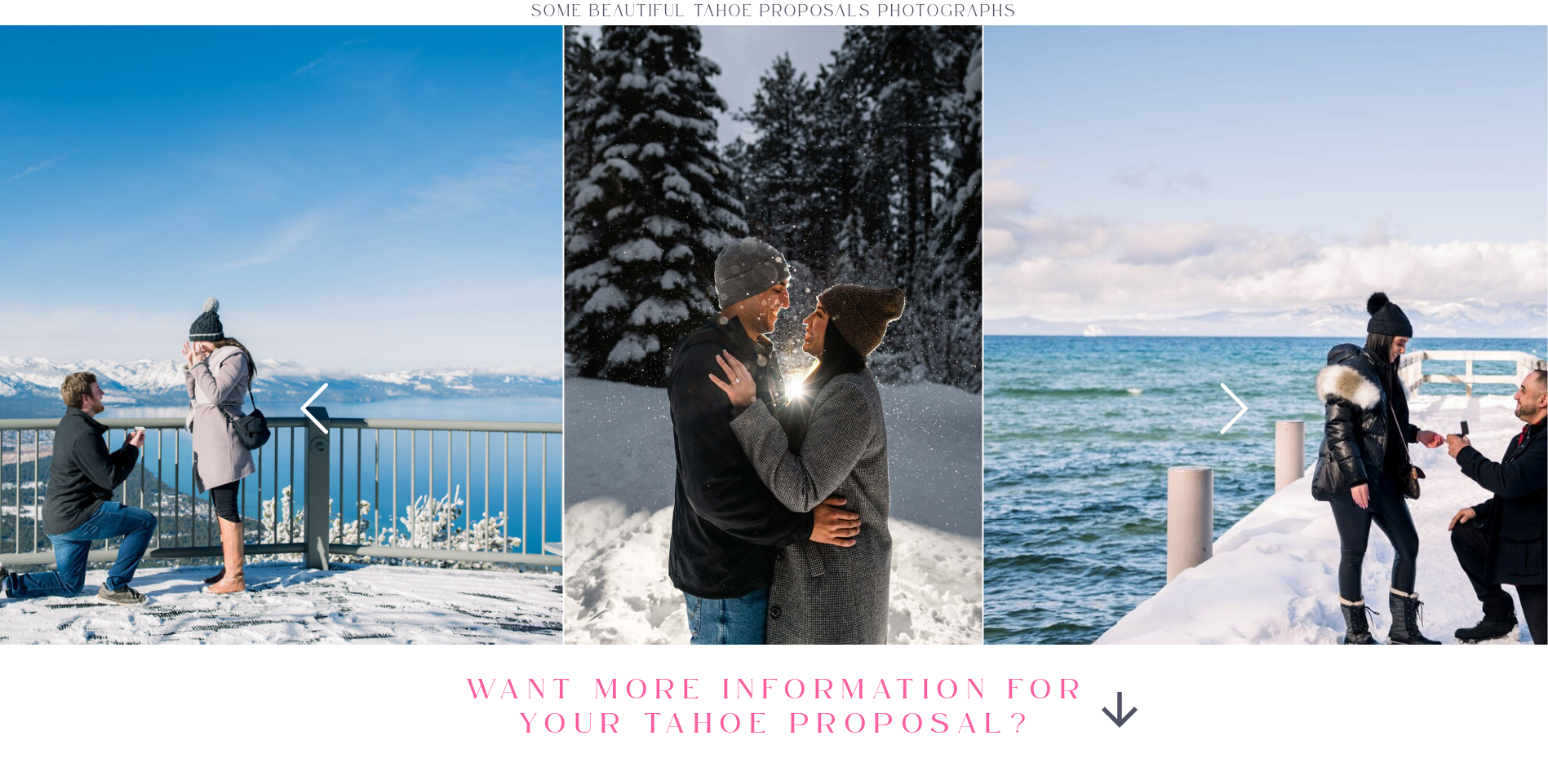
click at [1224, 403] on icon at bounding box center [1233, 408] width 60 height 60
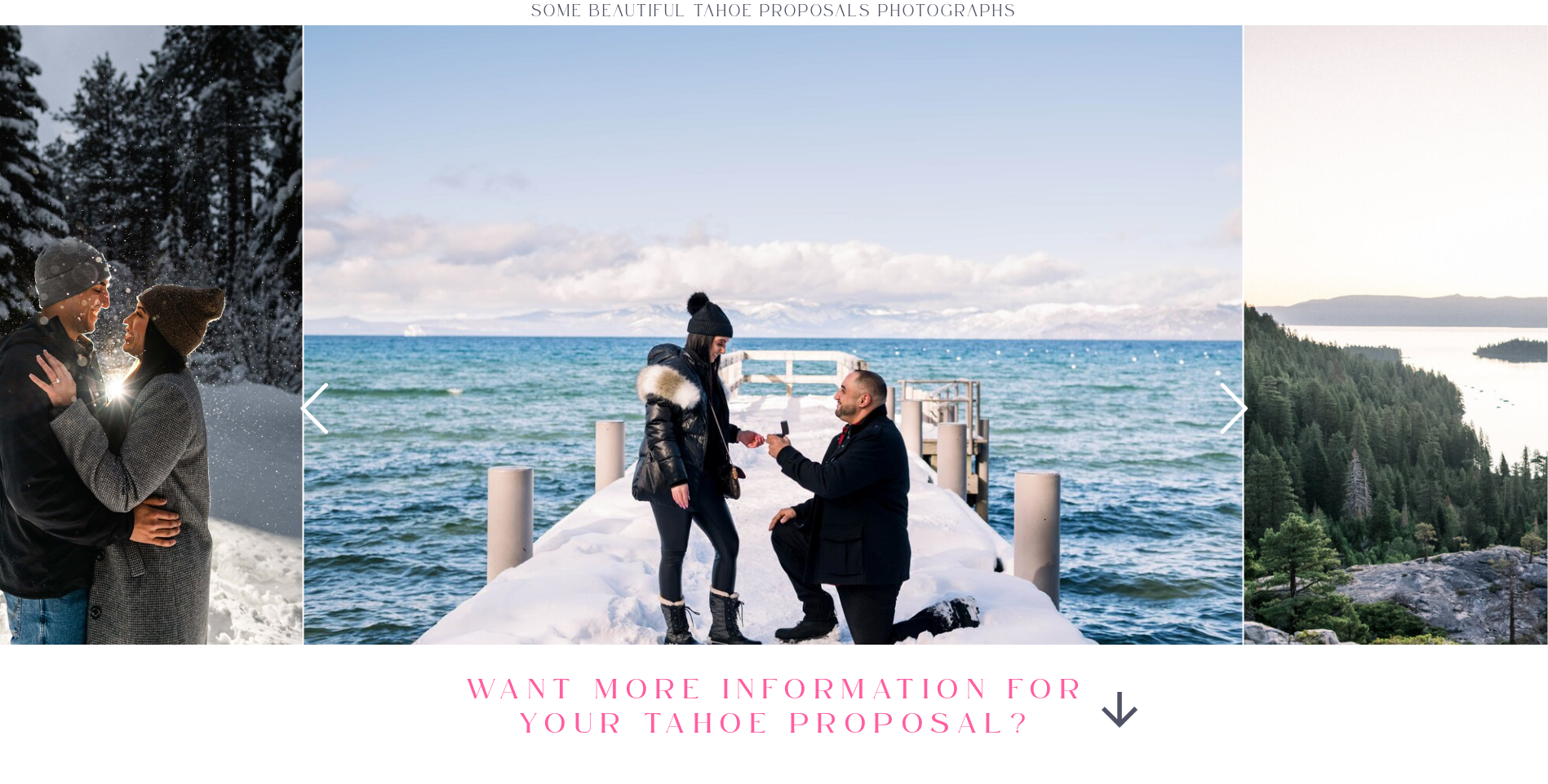
click at [1240, 409] on icon at bounding box center [1233, 408] width 60 height 60
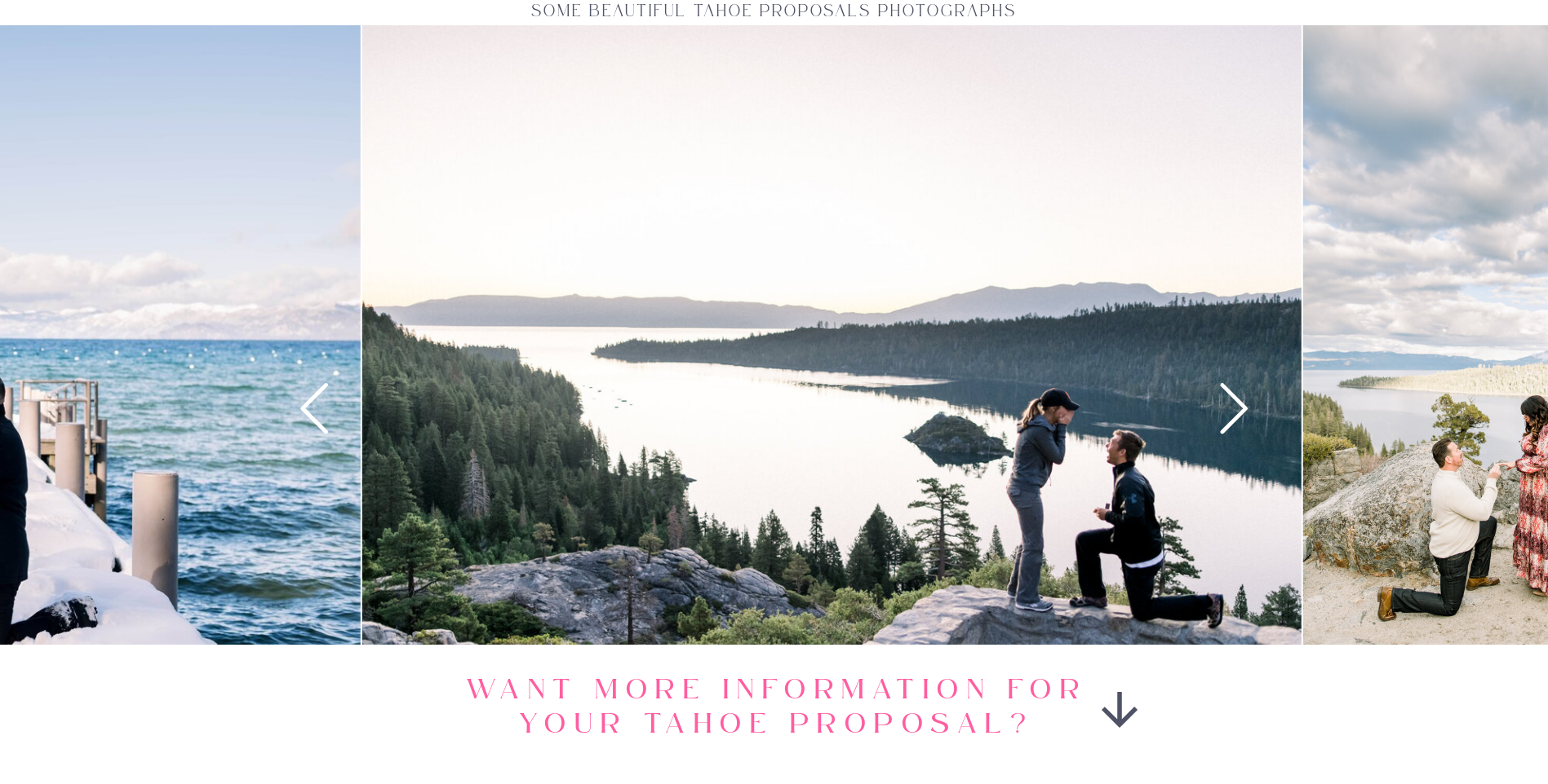
click at [1241, 409] on icon at bounding box center [1233, 408] width 60 height 60
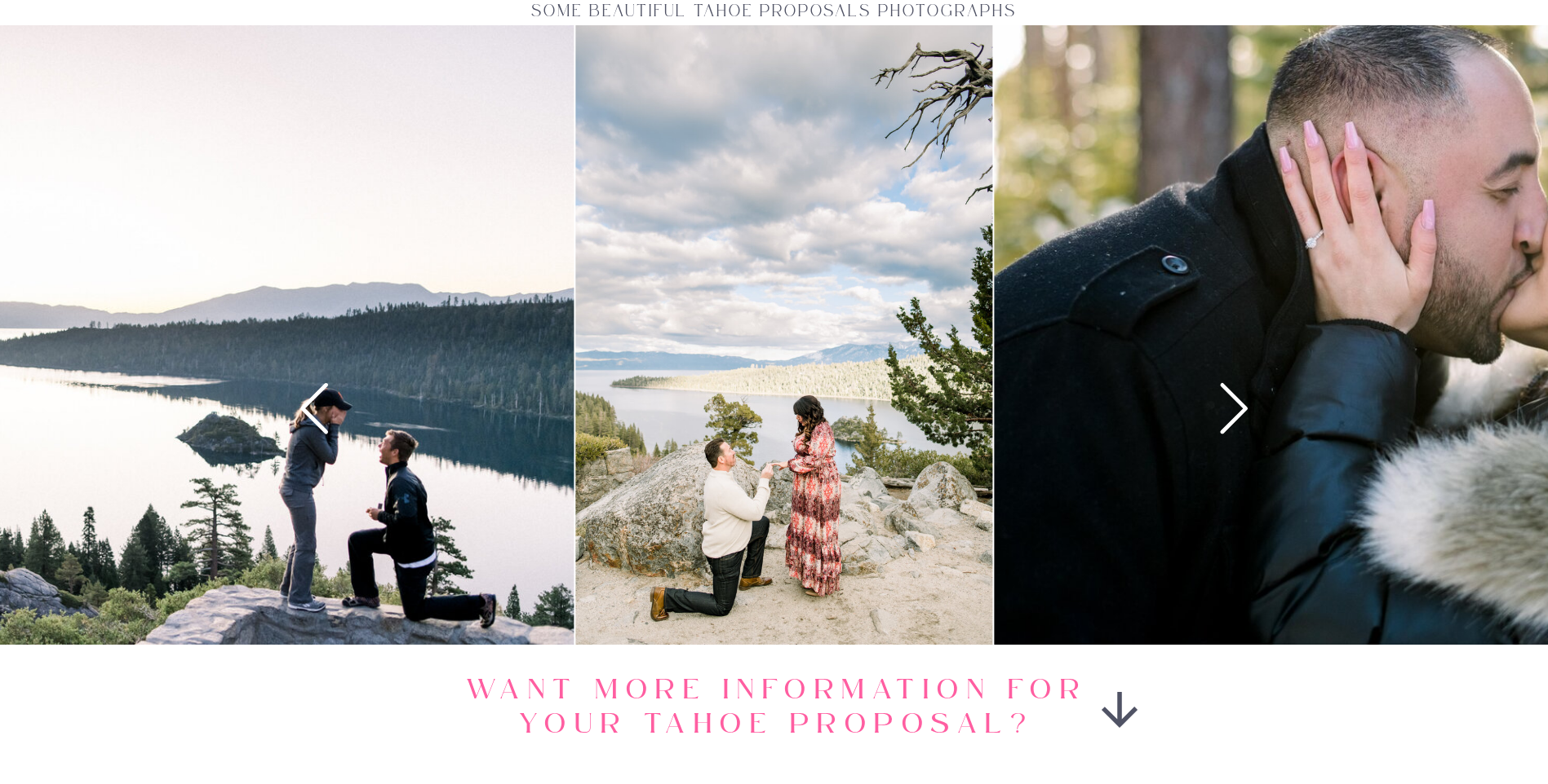
click at [1241, 409] on icon at bounding box center [1233, 408] width 60 height 60
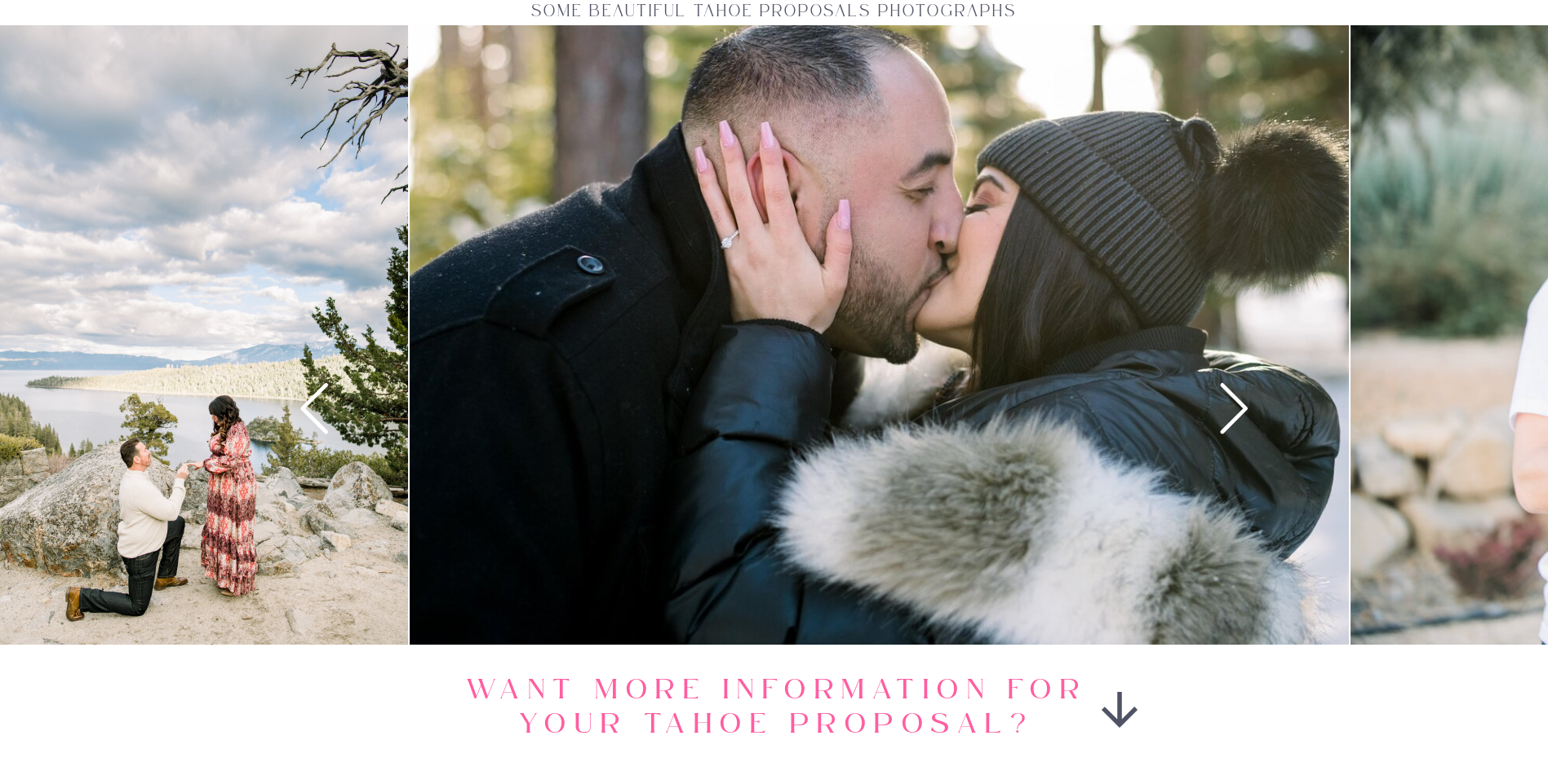
click at [1241, 409] on icon at bounding box center [1233, 408] width 60 height 60
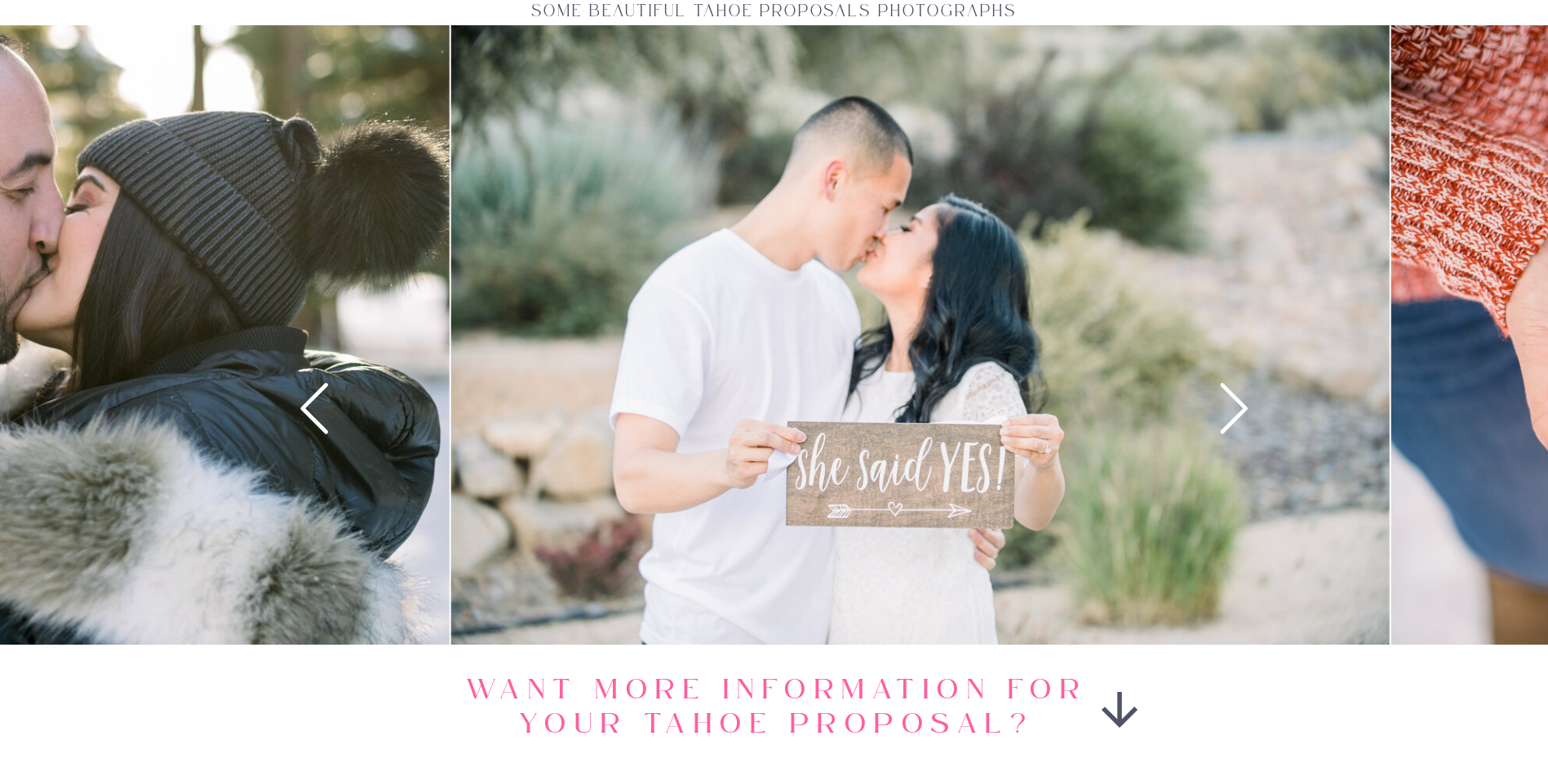
click at [1241, 409] on icon at bounding box center [1233, 408] width 60 height 60
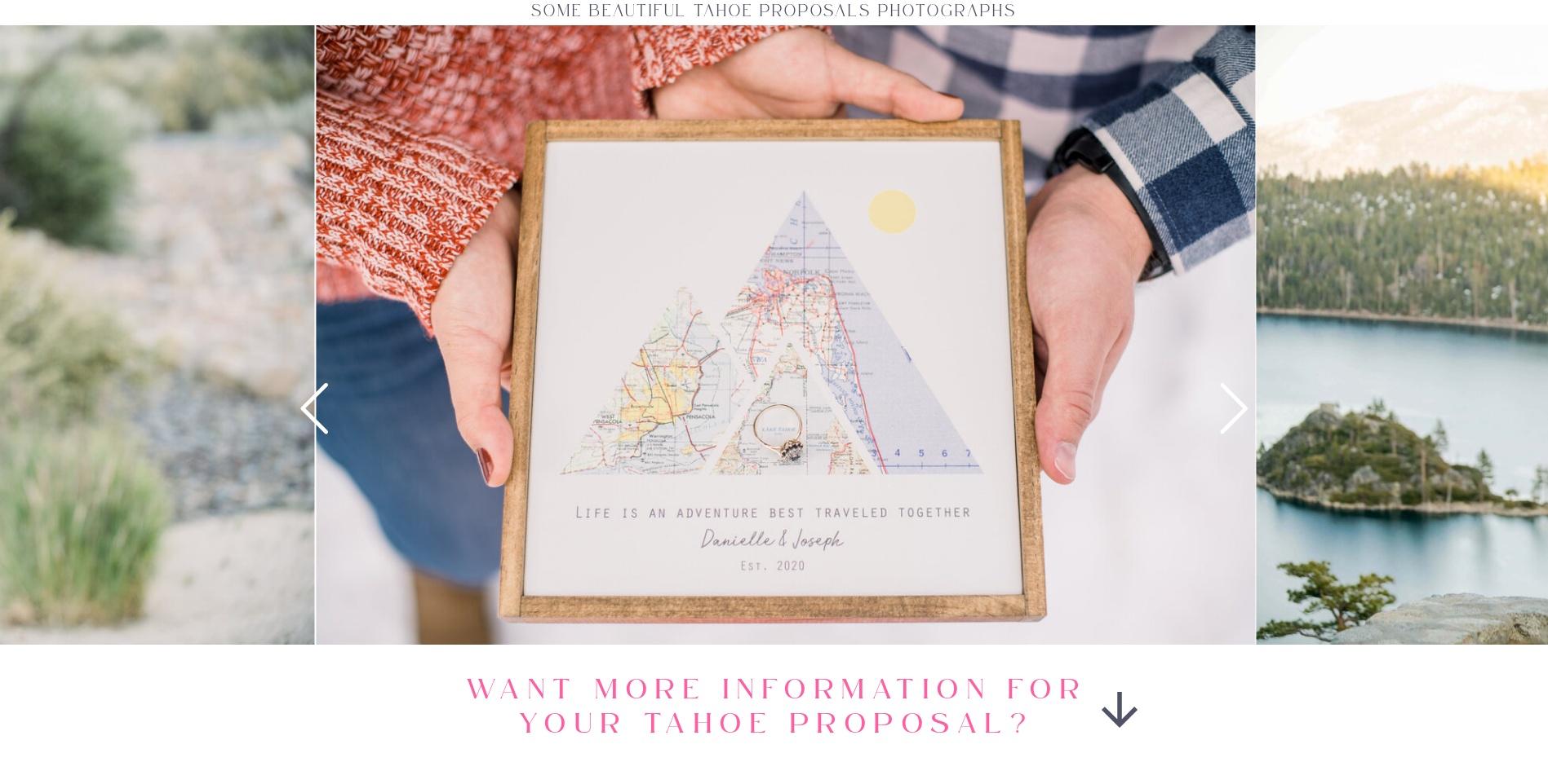
click at [1241, 409] on icon at bounding box center [1233, 408] width 60 height 60
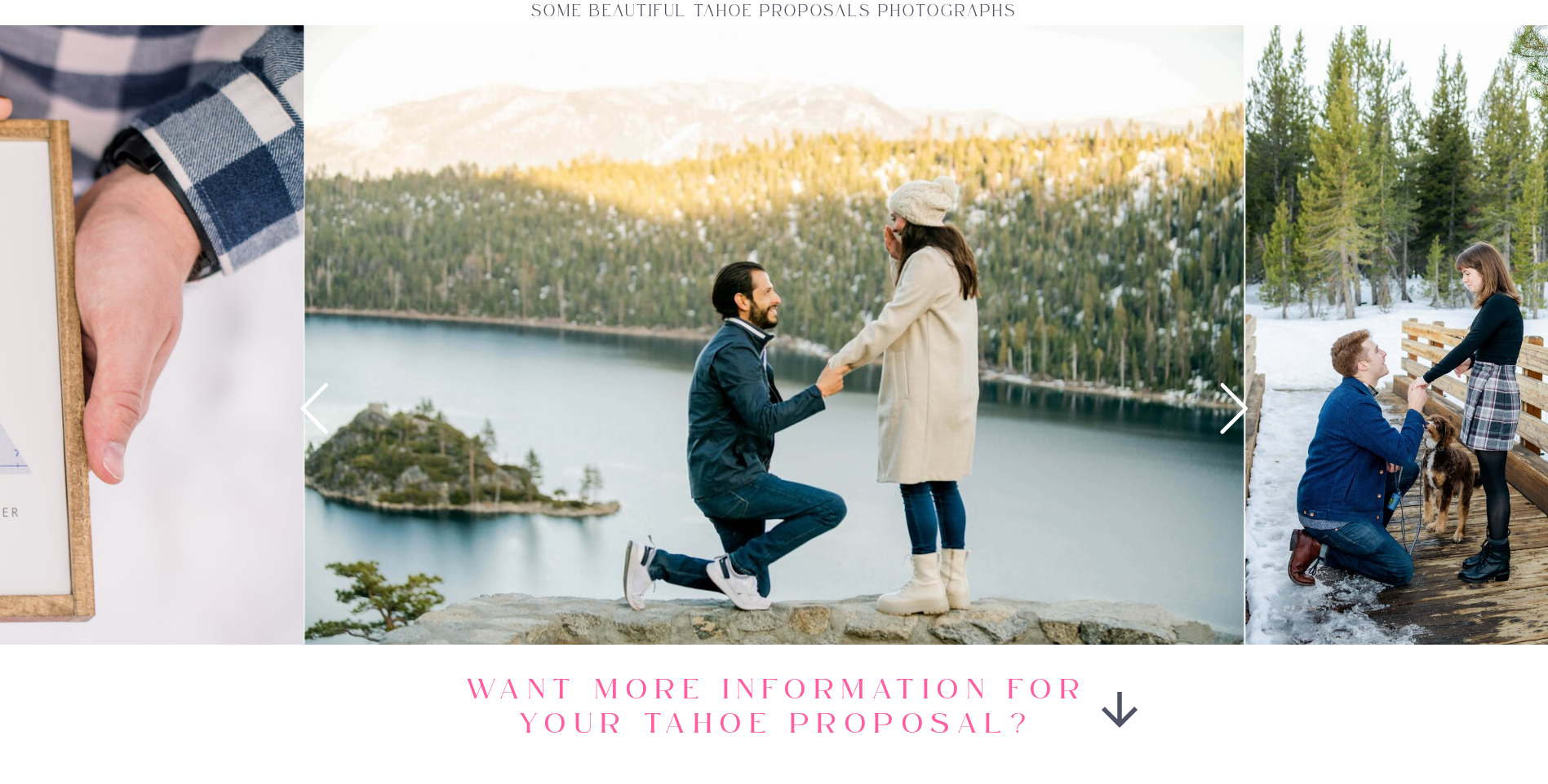
click at [1241, 409] on icon at bounding box center [1233, 408] width 60 height 60
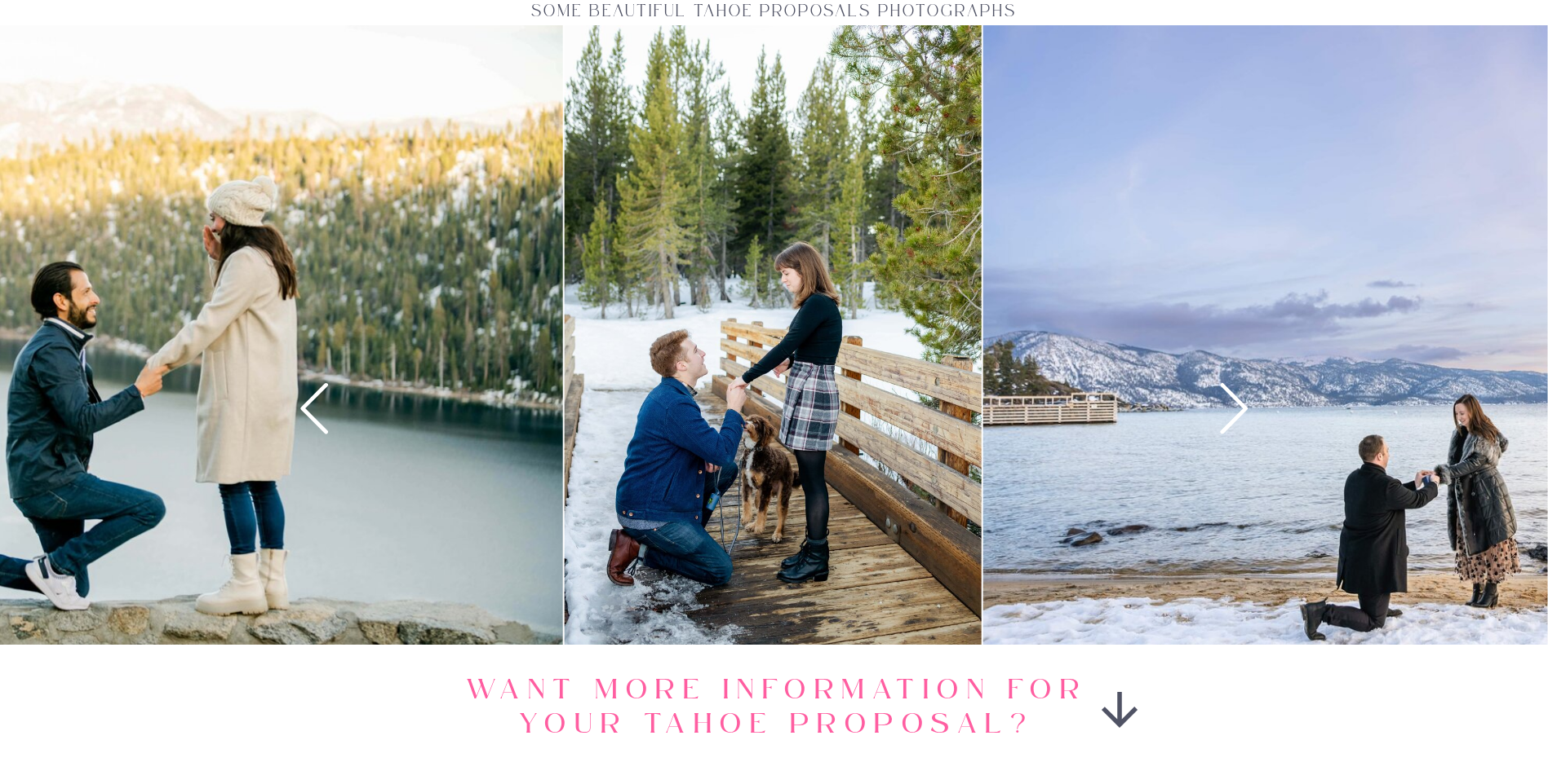
click at [1236, 406] on icon at bounding box center [1233, 408] width 60 height 60
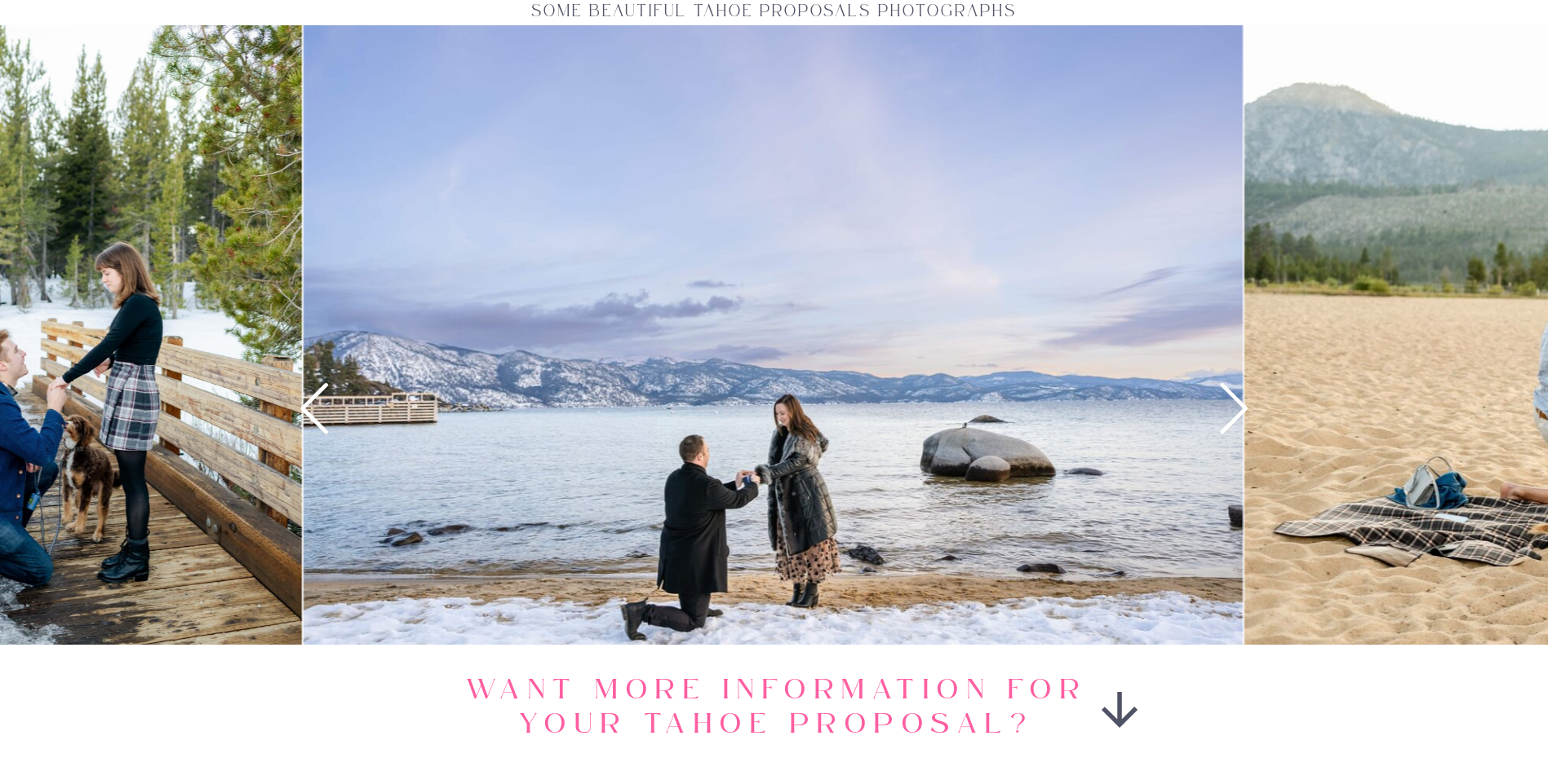
click at [1236, 406] on icon at bounding box center [1233, 408] width 60 height 60
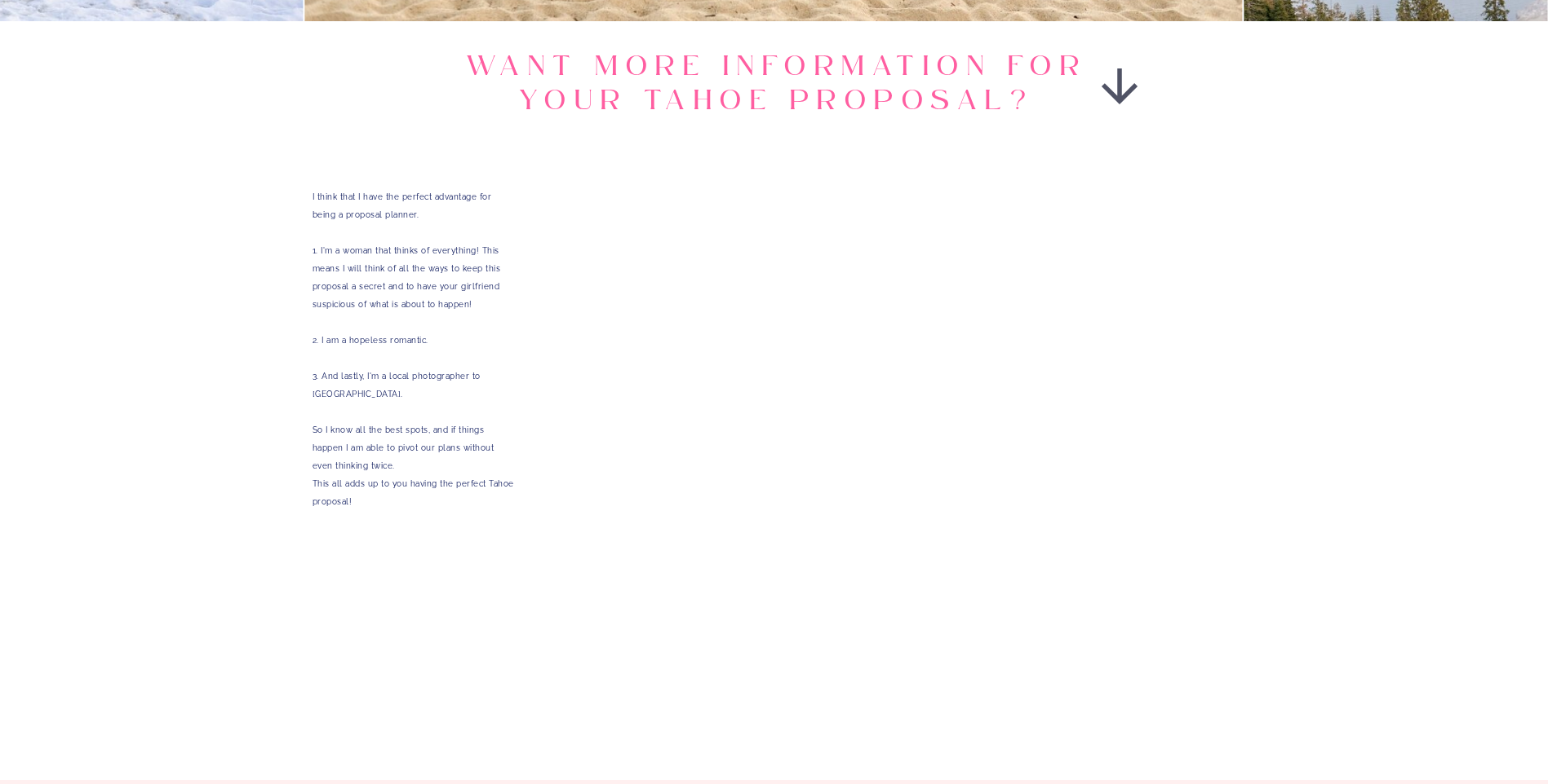
scroll to position [3018, 0]
